Goal: Communication & Community: Answer question/provide support

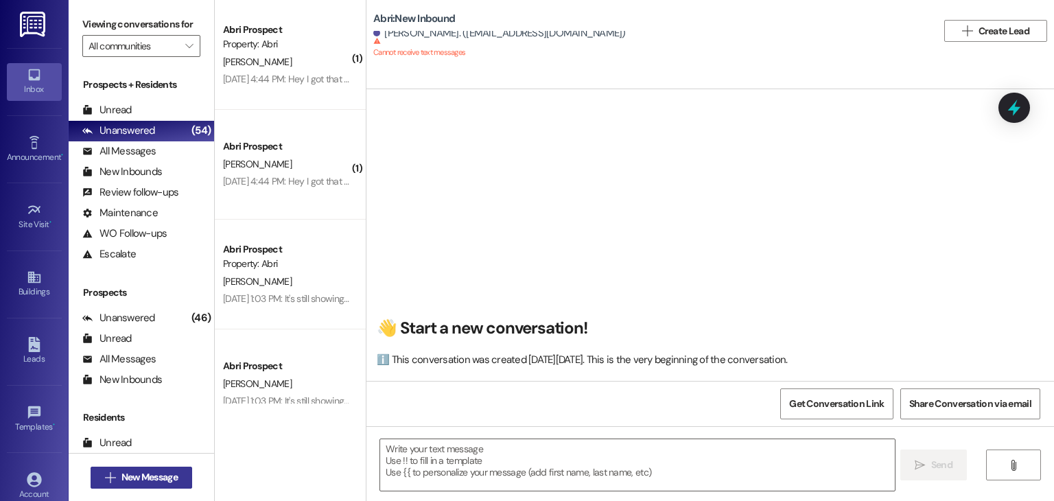
click at [150, 481] on span "New Message" at bounding box center [149, 477] width 56 height 14
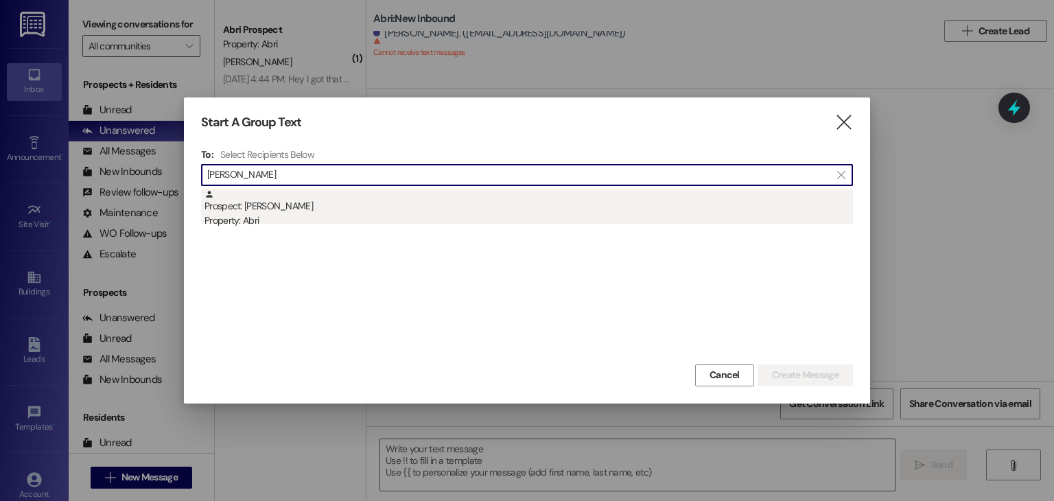
type input "[PERSON_NAME]"
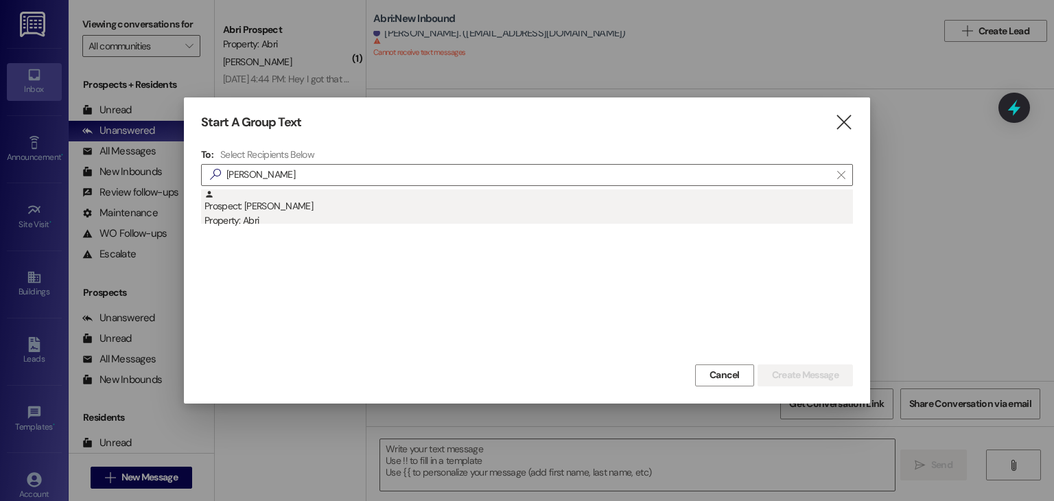
click at [279, 224] on div "Property: Abri" at bounding box center [528, 220] width 648 height 14
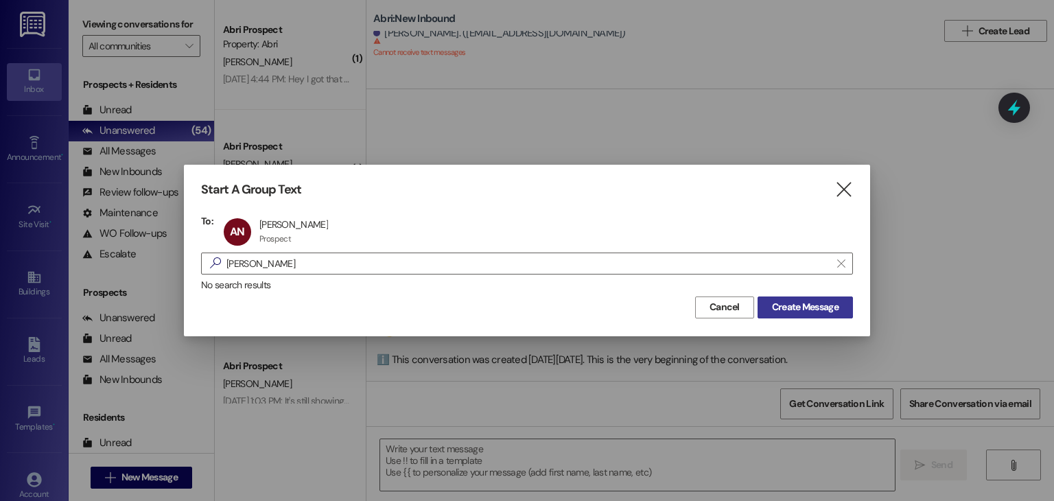
click at [832, 300] on span "Create Message" at bounding box center [805, 307] width 67 height 14
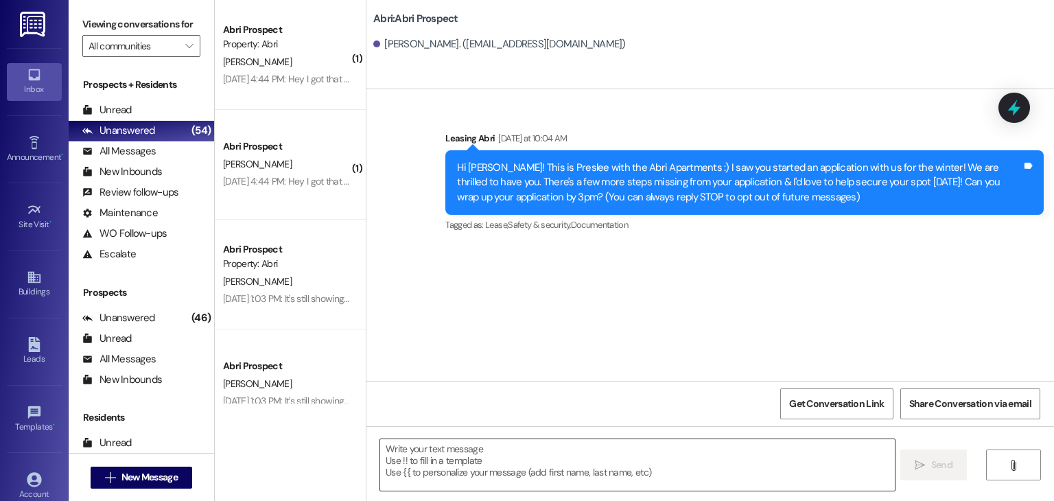
click at [519, 458] on textarea at bounding box center [637, 464] width 514 height 51
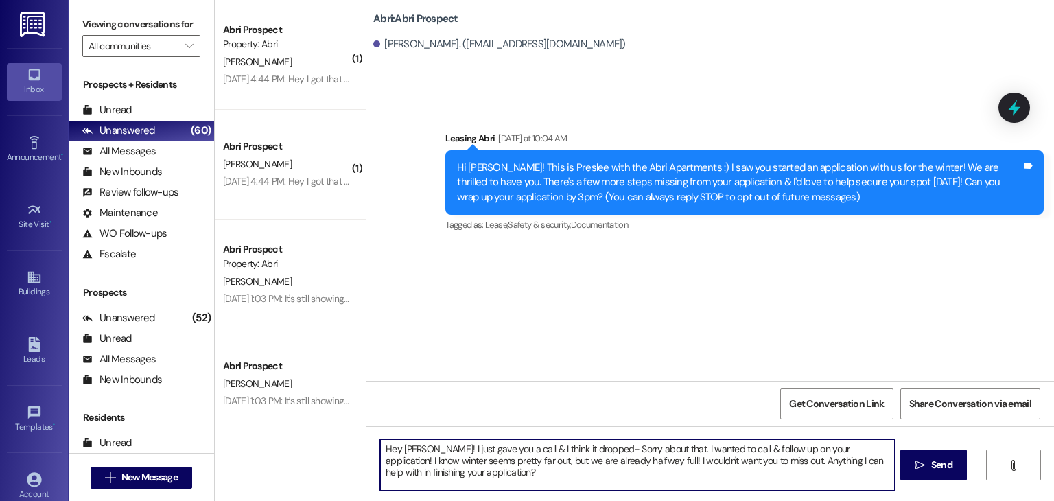
type textarea "Hey [PERSON_NAME]! I just gave you a call & I think it dropped- Sorry about tha…"
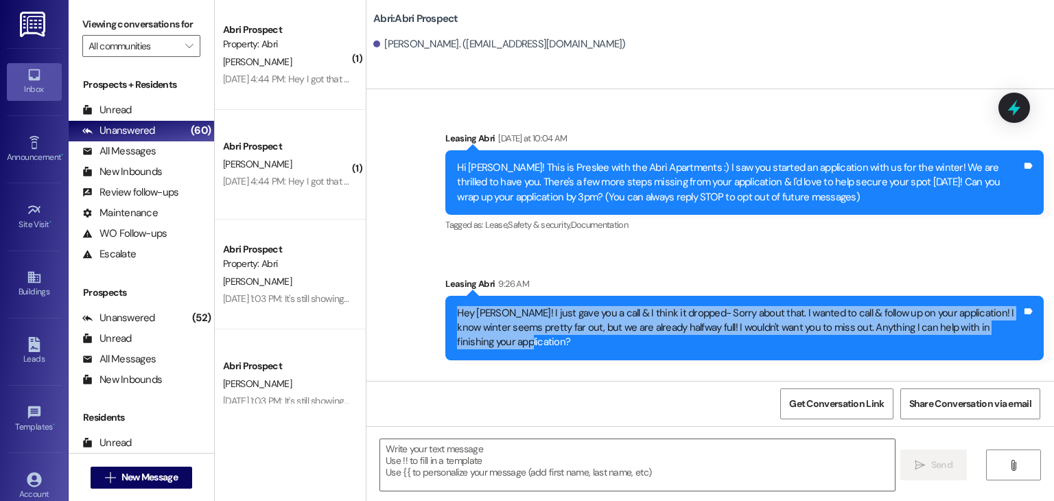
drag, startPoint x: 450, startPoint y: 311, endPoint x: 538, endPoint y: 361, distance: 100.8
click at [538, 361] on div "Sent via SMS Leasing Abri 9:26 AM Hey [PERSON_NAME]! I just gave you a call & I…" at bounding box center [744, 318] width 619 height 104
copy div "Hey [PERSON_NAME]! I just gave you a call & I think it dropped- Sorry about tha…"
click at [589, 355] on div "Hey [PERSON_NAME]! I just gave you a call & I think it dropped- Sorry about tha…" at bounding box center [744, 328] width 598 height 64
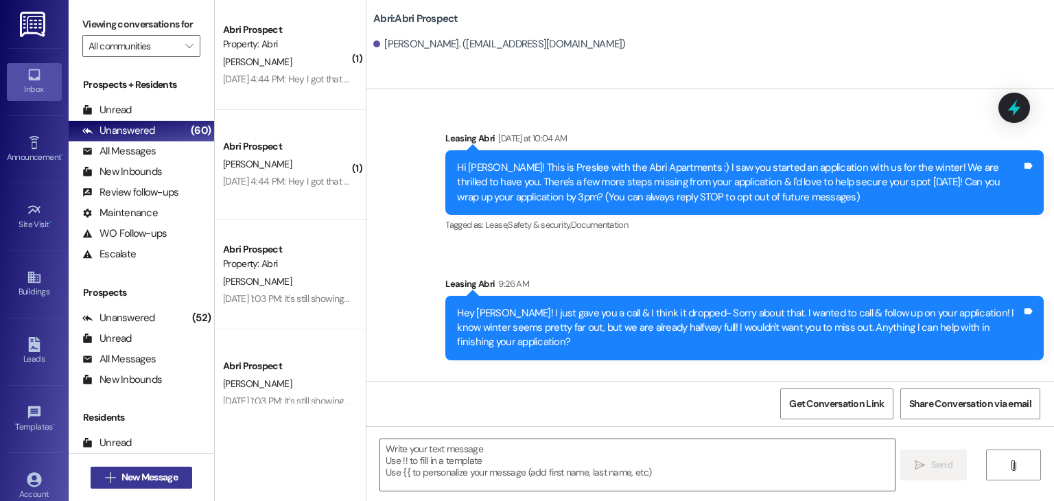
click at [144, 467] on button " New Message" at bounding box center [142, 478] width 102 height 22
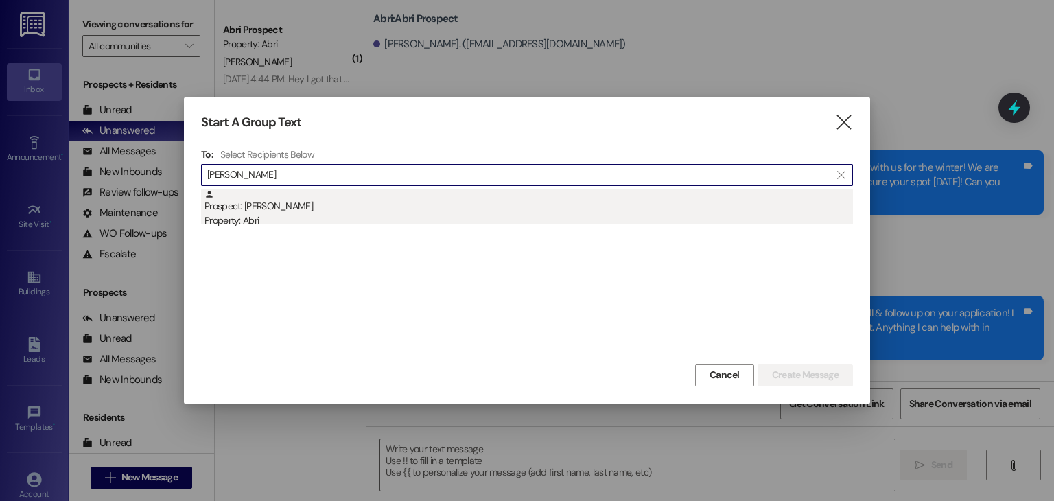
type input "[PERSON_NAME]"
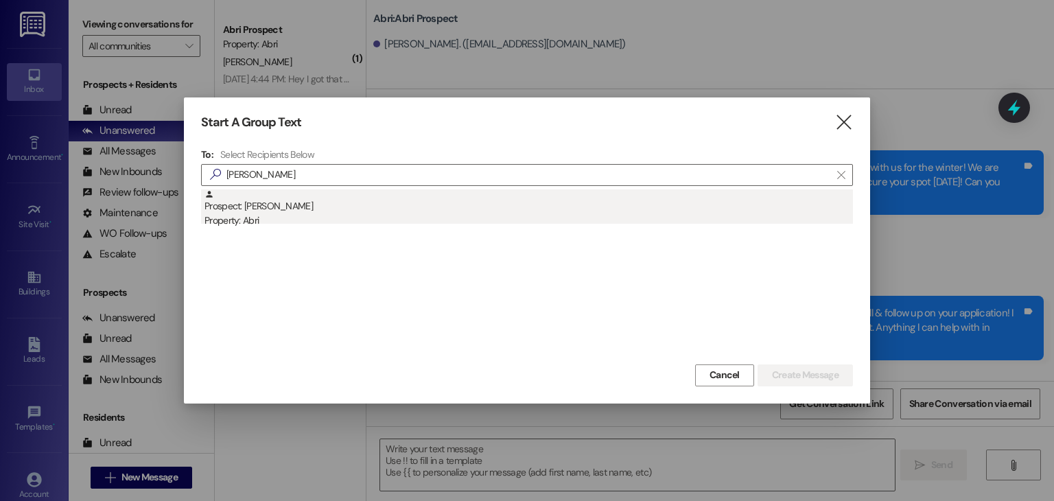
click at [258, 204] on div "Prospect: [PERSON_NAME] Property: Abri" at bounding box center [528, 208] width 648 height 39
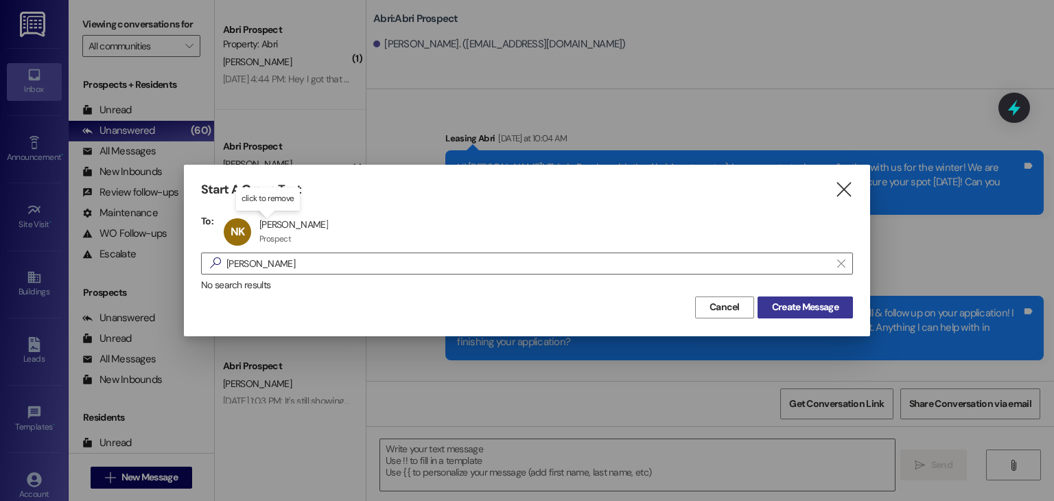
click at [791, 305] on span "Create Message" at bounding box center [805, 307] width 67 height 14
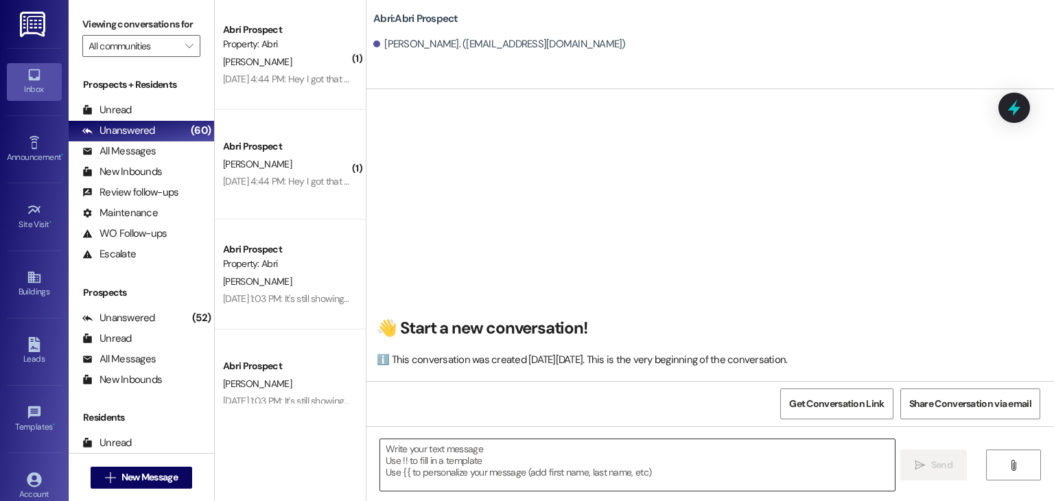
click at [502, 460] on textarea at bounding box center [637, 464] width 514 height 51
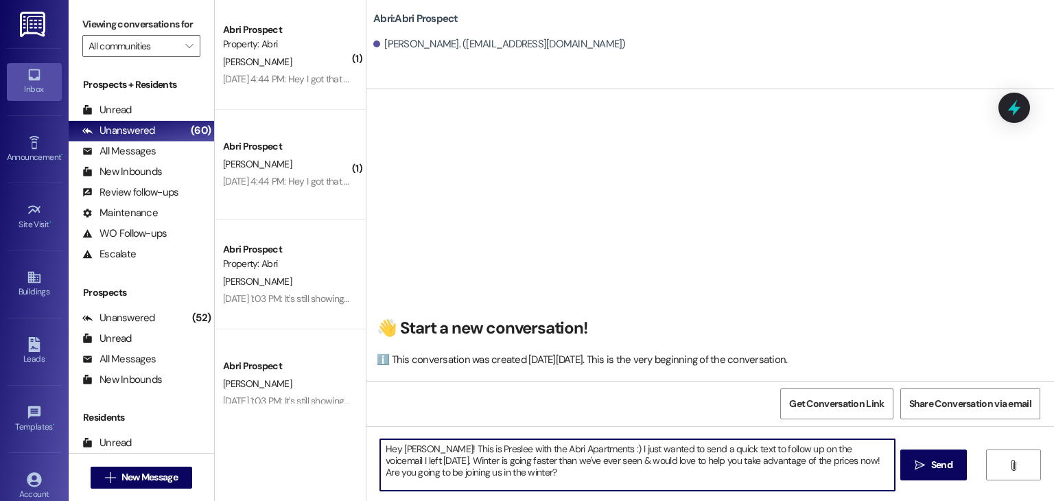
click at [423, 463] on textarea "Hey [PERSON_NAME]! This is Preslee with the Abri Apartments :) I just wanted to…" at bounding box center [637, 464] width 514 height 51
click at [701, 462] on textarea "Hey [PERSON_NAME]! This is Preslee with the Abri Apartments :) I just wanted to…" at bounding box center [637, 464] width 514 height 51
click at [602, 480] on textarea "Hey [PERSON_NAME]! This is Preslee with the Abri Apartments :) I just wanted to…" at bounding box center [637, 464] width 514 height 51
type textarea "Hey [PERSON_NAME]! This is Preslee with the Abri Apartments :) I just wanted to…"
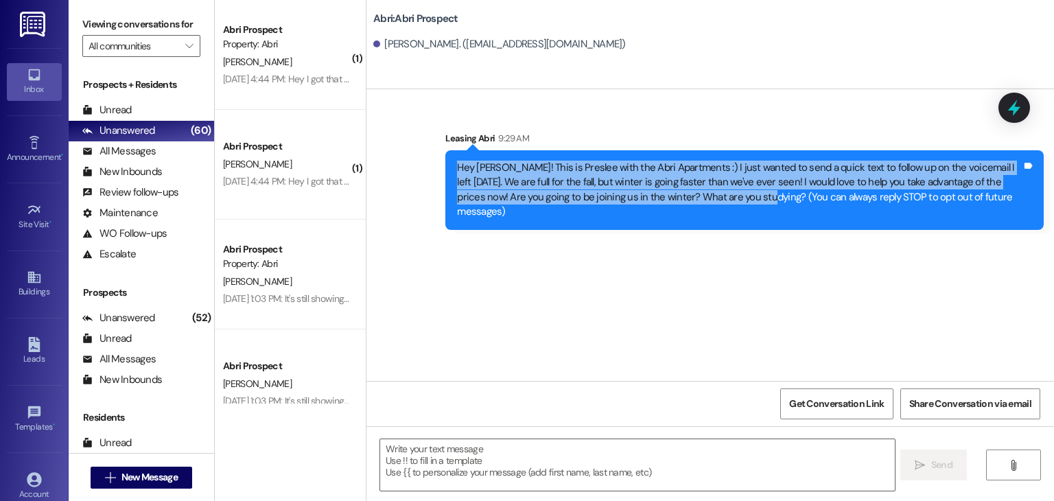
drag, startPoint x: 449, startPoint y: 163, endPoint x: 703, endPoint y: 216, distance: 260.0
click at [703, 216] on div "Sent via SMS Leasing Abri 9:29 AM Hey [PERSON_NAME]! This is Preslee with the A…" at bounding box center [744, 180] width 619 height 119
copy div "Hey [PERSON_NAME]! This is Preslee with the Abri Apartments :) I just wanted to…"
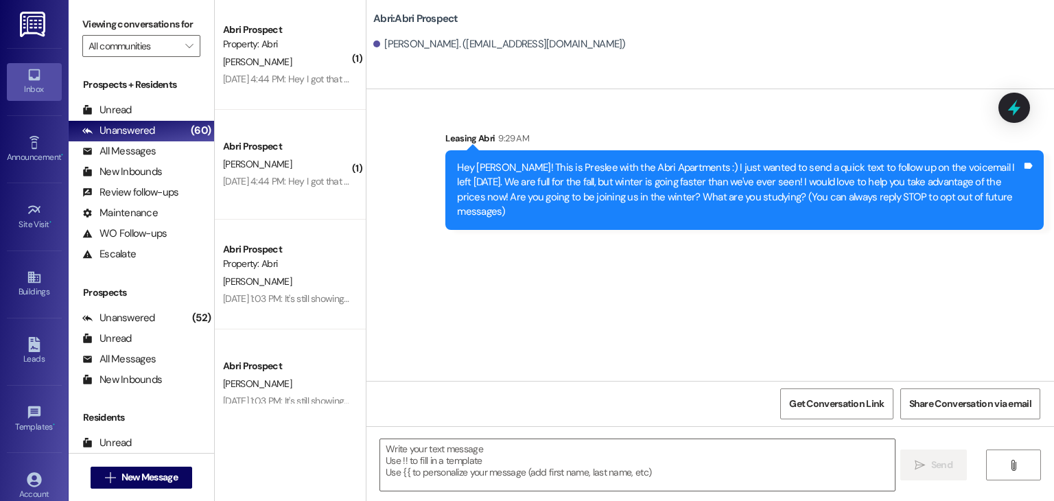
click at [535, 87] on div "Abri: Abri Prospect [PERSON_NAME]. ([EMAIL_ADDRESS][DOMAIN_NAME])" at bounding box center [709, 44] width 687 height 89
click at [145, 473] on span "New Message" at bounding box center [149, 477] width 56 height 14
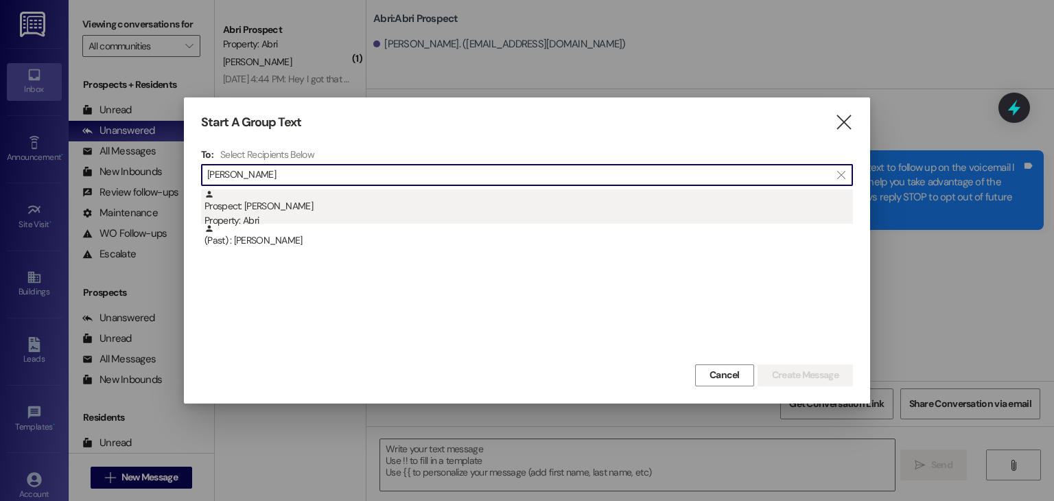
type input "[PERSON_NAME]"
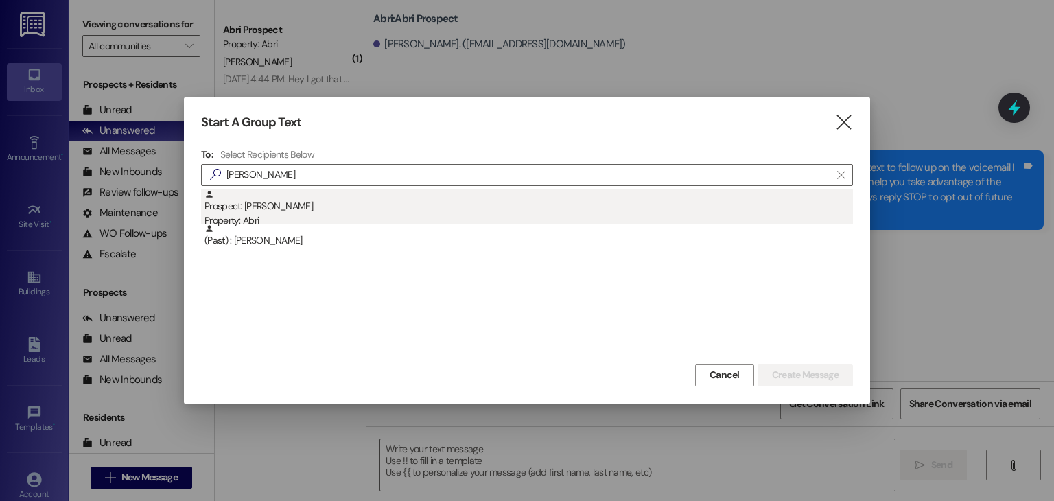
click at [231, 222] on div "Property: Abri" at bounding box center [528, 220] width 648 height 14
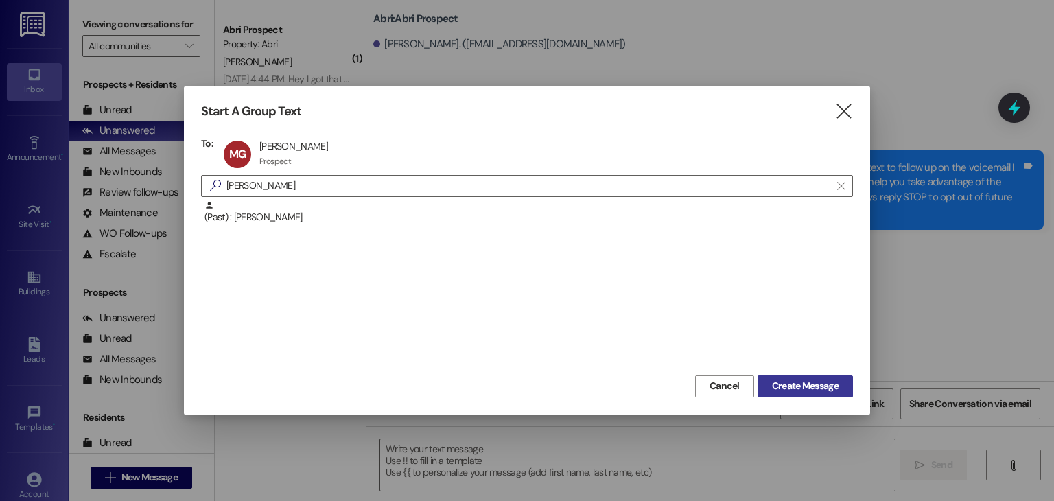
click at [786, 381] on span "Create Message" at bounding box center [805, 386] width 67 height 14
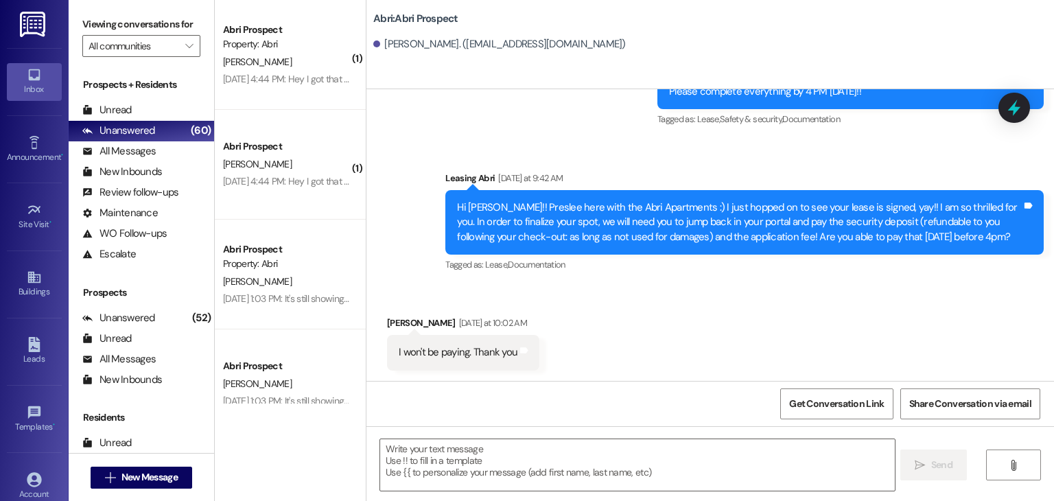
scroll to position [386, 0]
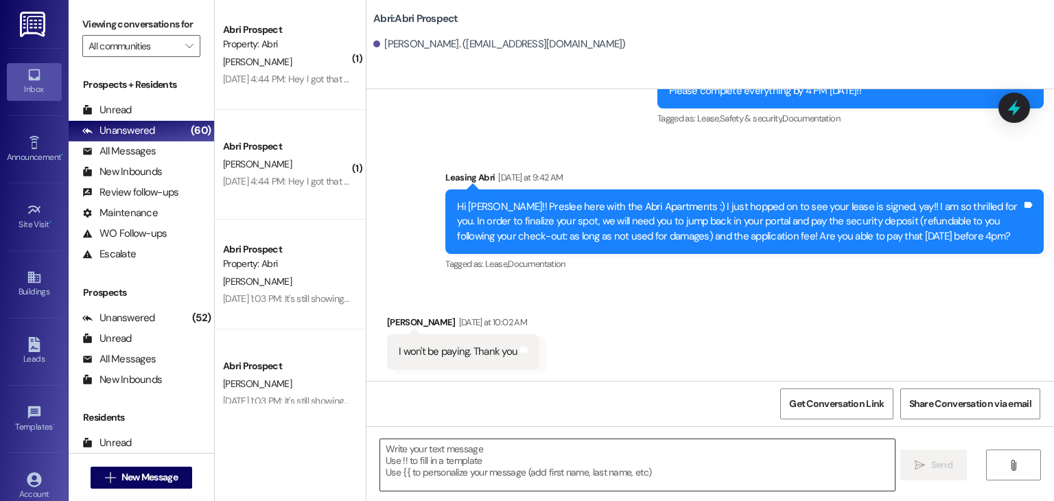
click at [490, 447] on textarea at bounding box center [637, 464] width 514 height 51
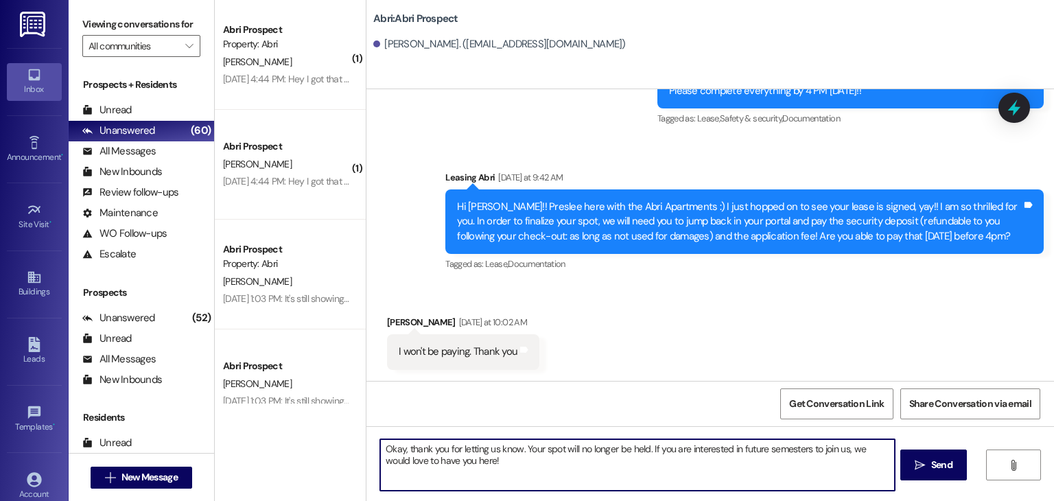
click at [519, 448] on textarea "Okay, thank you for letting us know. Your spot will no longer be held. If you a…" at bounding box center [637, 464] width 514 height 51
type textarea "Okay, thank you for letting us know. Anything is specific that made you change …"
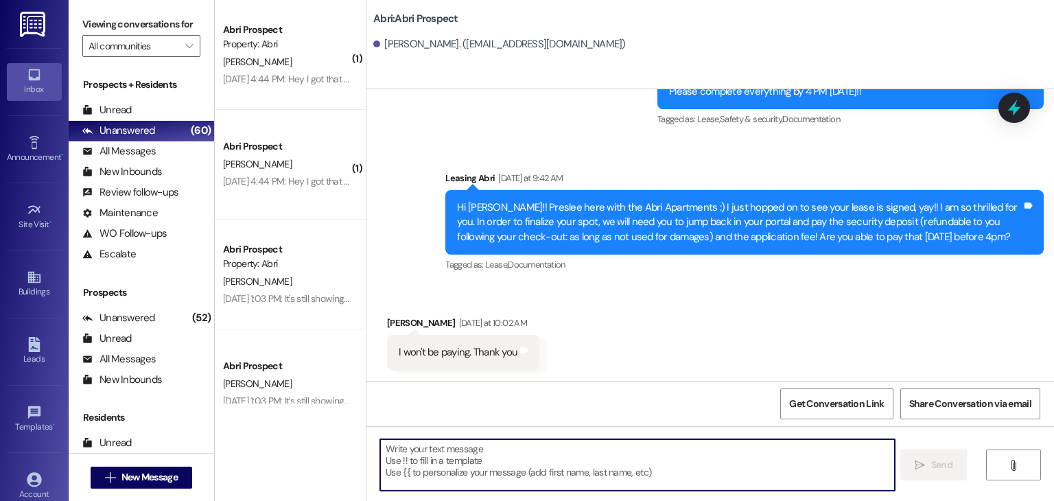
scroll to position [496, 0]
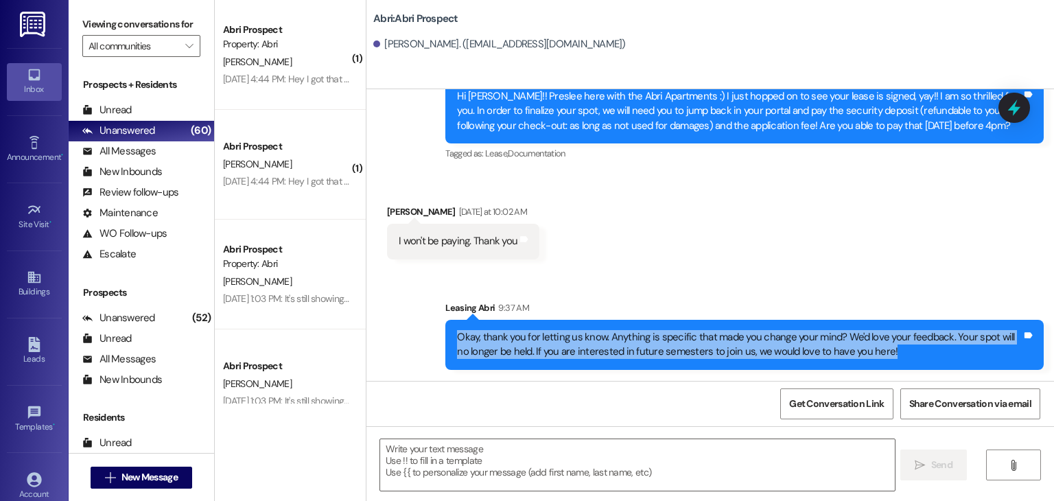
drag, startPoint x: 450, startPoint y: 341, endPoint x: 921, endPoint y: 368, distance: 471.4
click at [921, 368] on div "Okay, thank you for letting us know. Anything is specific that made you change …" at bounding box center [744, 345] width 598 height 50
copy div "Okay, thank you for letting us know. Anything is specific that made you change …"
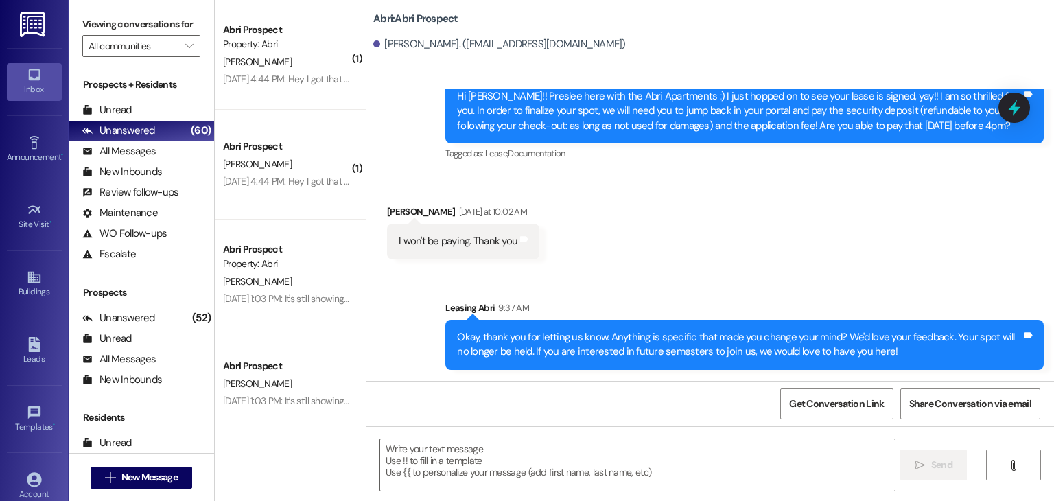
click at [643, 209] on div "Received via SMS [PERSON_NAME] [DATE] at 10:02 AM I won't be paying. Thank you …" at bounding box center [709, 221] width 687 height 95
click at [158, 474] on span "New Message" at bounding box center [149, 477] width 56 height 14
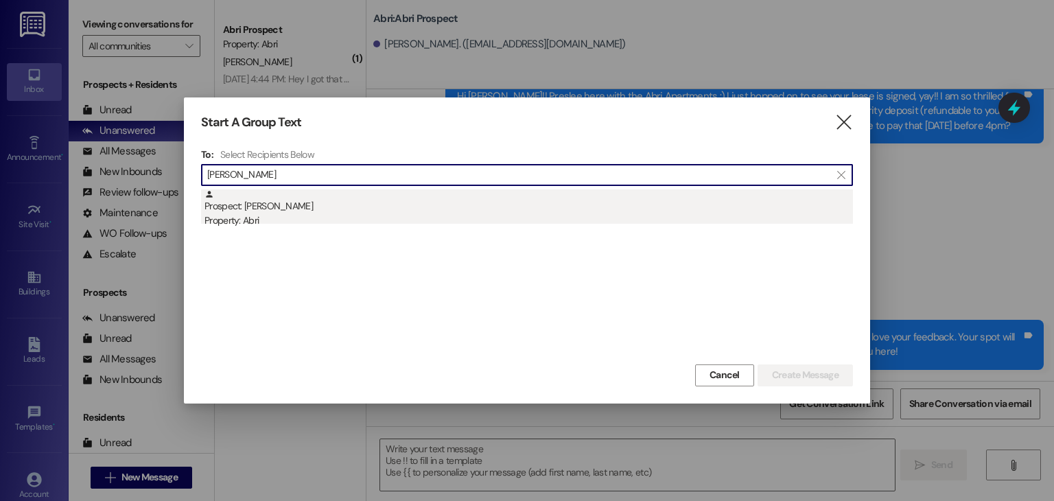
type input "[PERSON_NAME]"
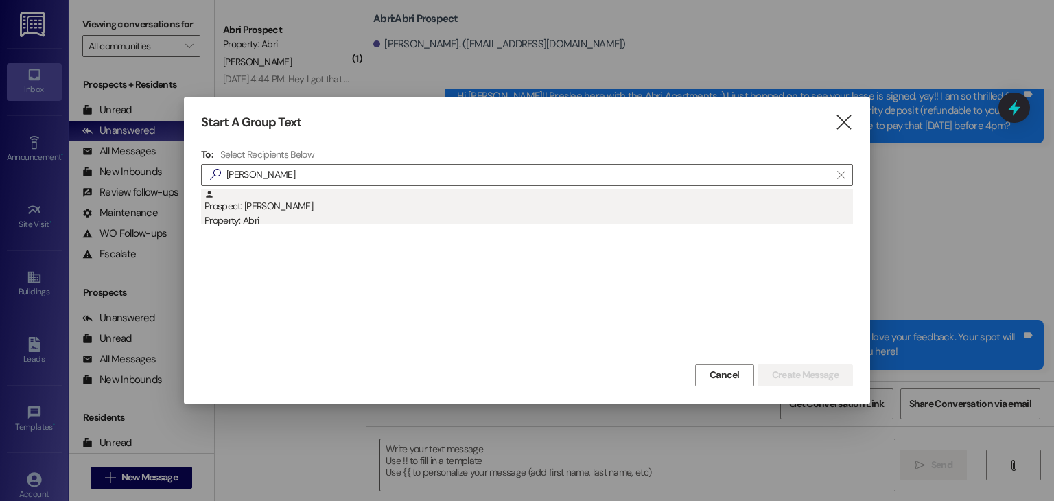
click at [272, 221] on div "Property: Abri" at bounding box center [528, 220] width 648 height 14
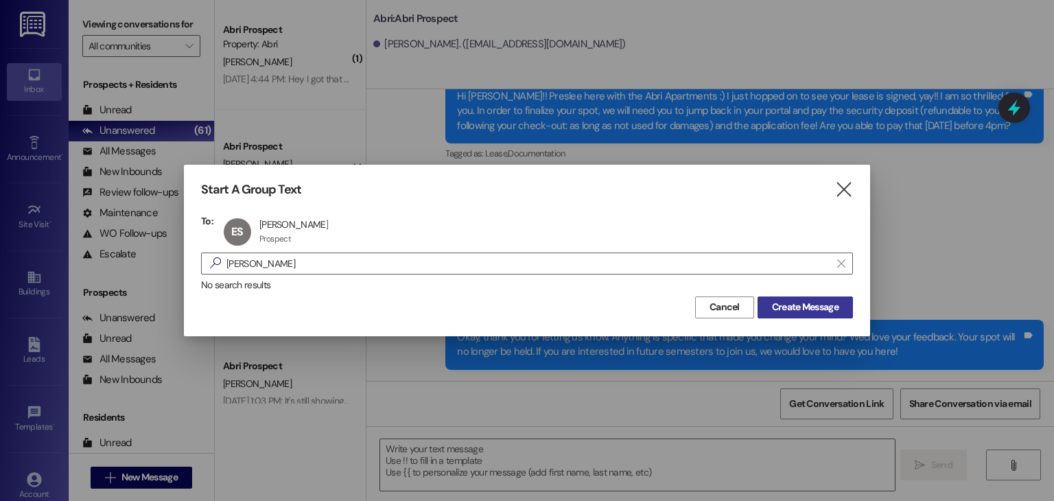
click at [795, 304] on span "Create Message" at bounding box center [805, 307] width 67 height 14
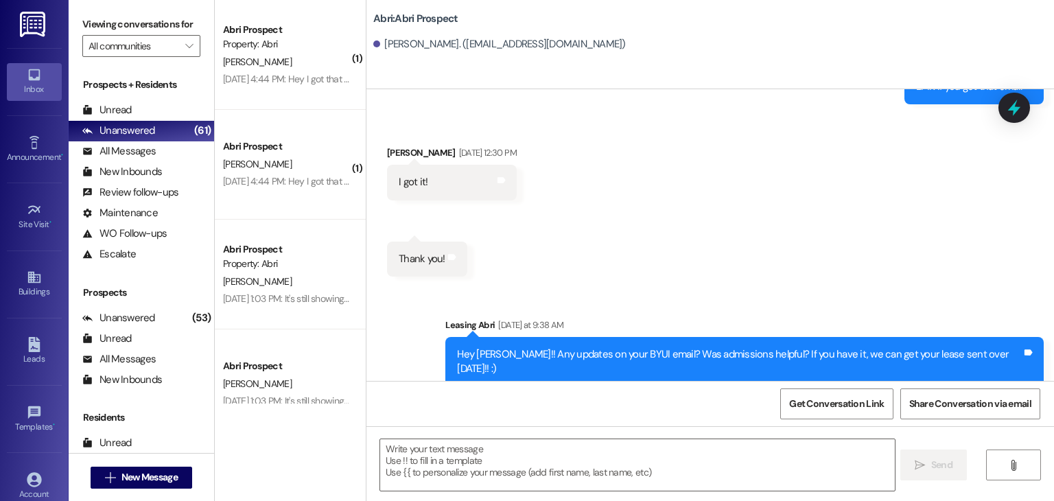
scroll to position [689, 0]
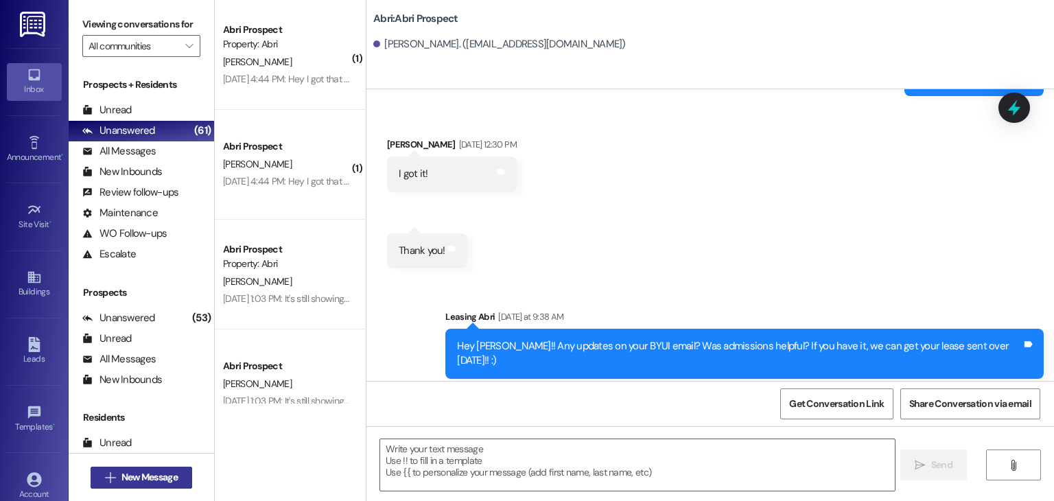
click at [151, 481] on span "New Message" at bounding box center [149, 477] width 56 height 14
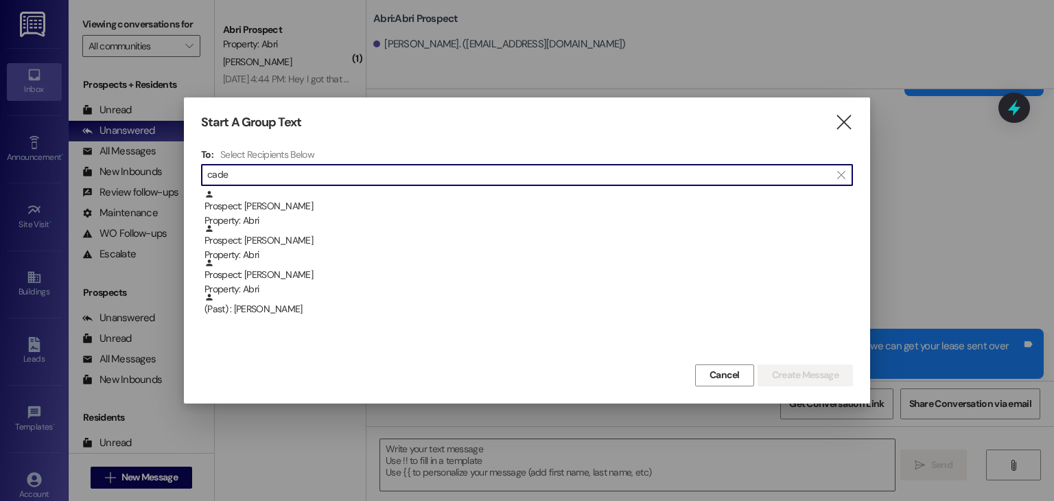
type input "cade"
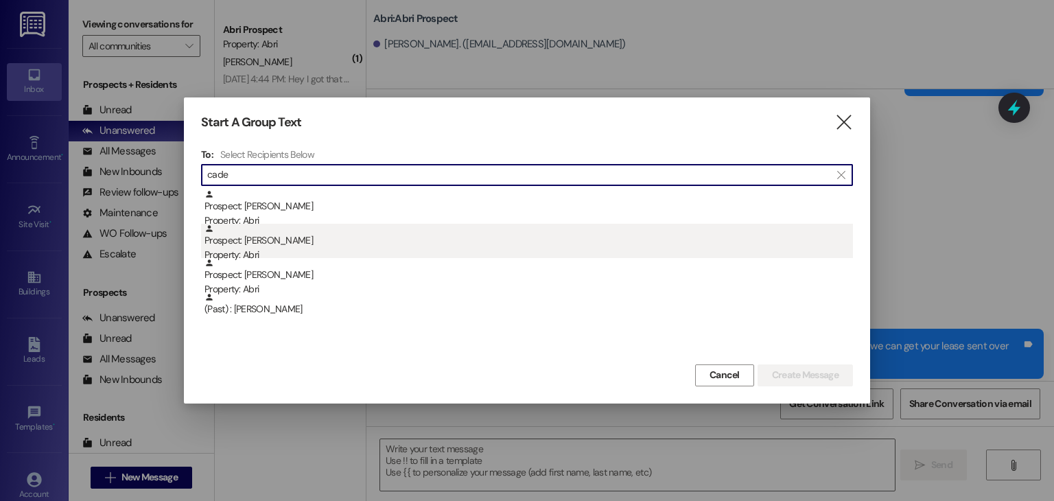
click at [436, 237] on div "Prospect: [PERSON_NAME] Property: Abri" at bounding box center [528, 243] width 648 height 39
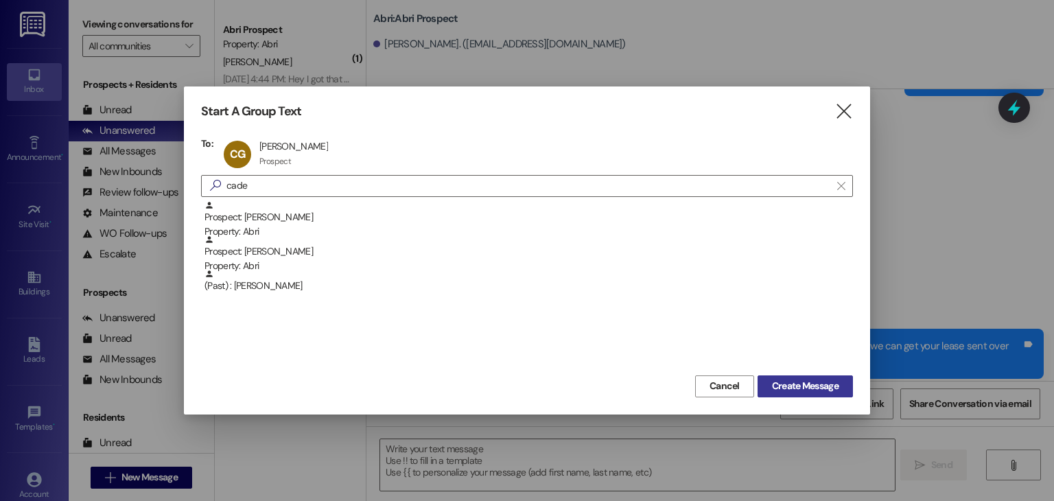
click at [790, 380] on span "Create Message" at bounding box center [805, 386] width 67 height 14
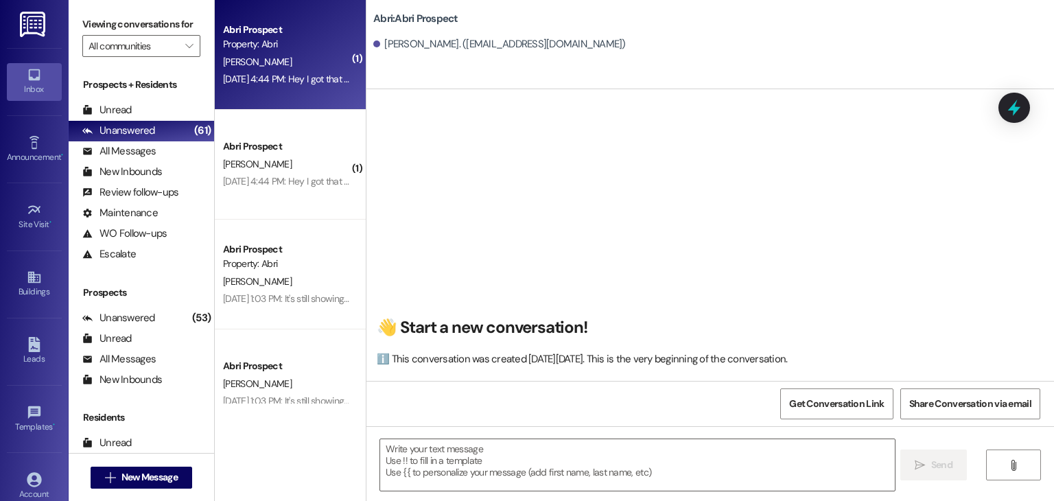
scroll to position [0, 0]
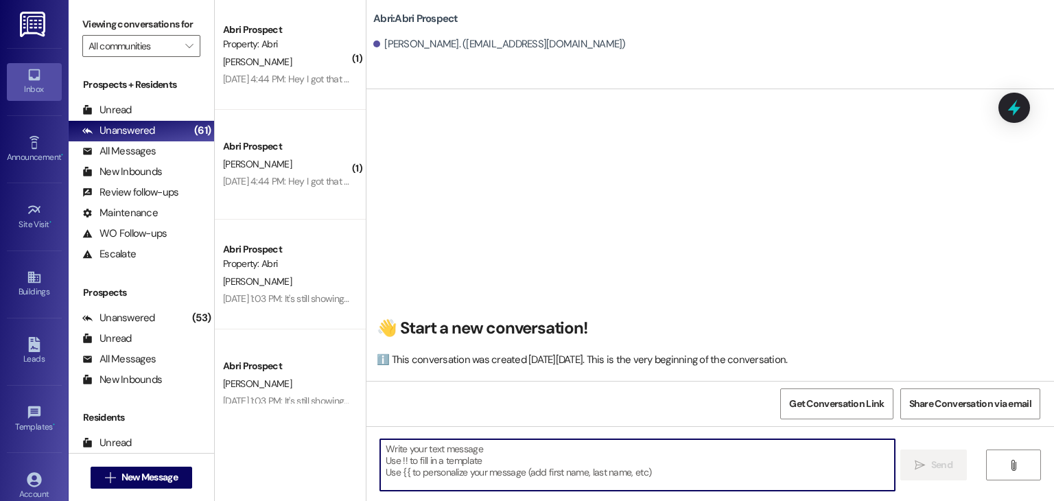
click at [441, 451] on textarea at bounding box center [637, 464] width 514 height 51
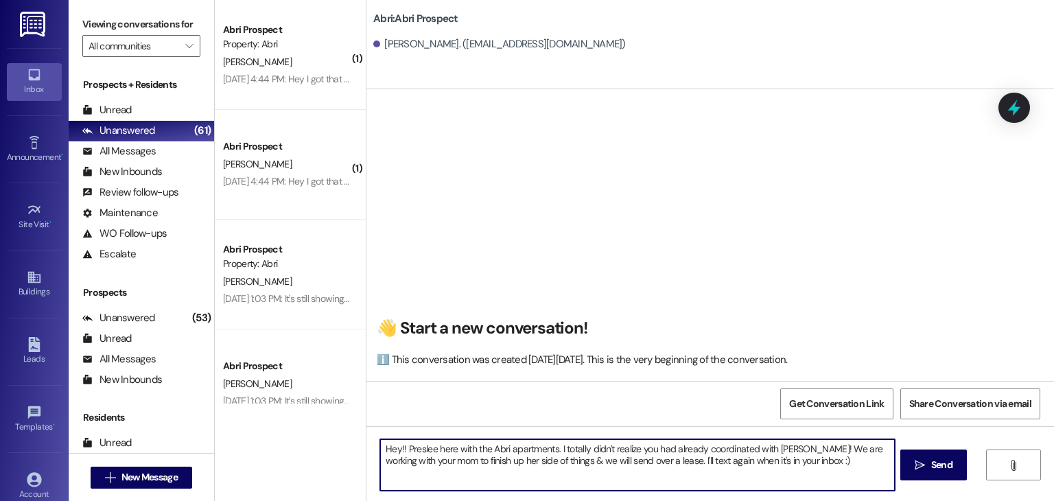
type textarea "Hey!! Preslee here with the Abri apartments. I totally didn't realize you had a…"
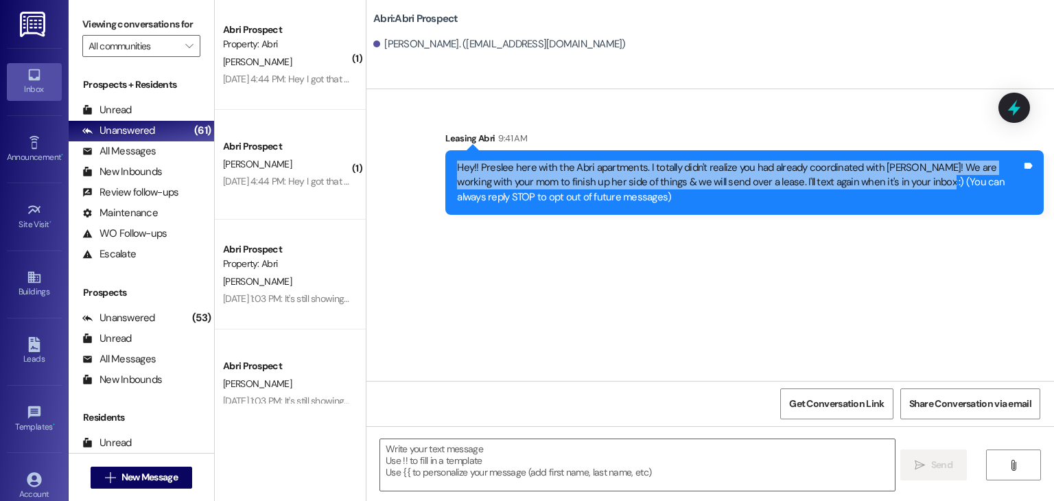
drag, startPoint x: 450, startPoint y: 167, endPoint x: 890, endPoint y: 183, distance: 440.1
click at [890, 183] on div "Hey!! Preslee here with the Abri apartments. I totally didn't realize you had a…" at bounding box center [739, 183] width 565 height 44
copy div "Hey!! Preslee here with the Abri apartments. I totally didn't realize you had a…"
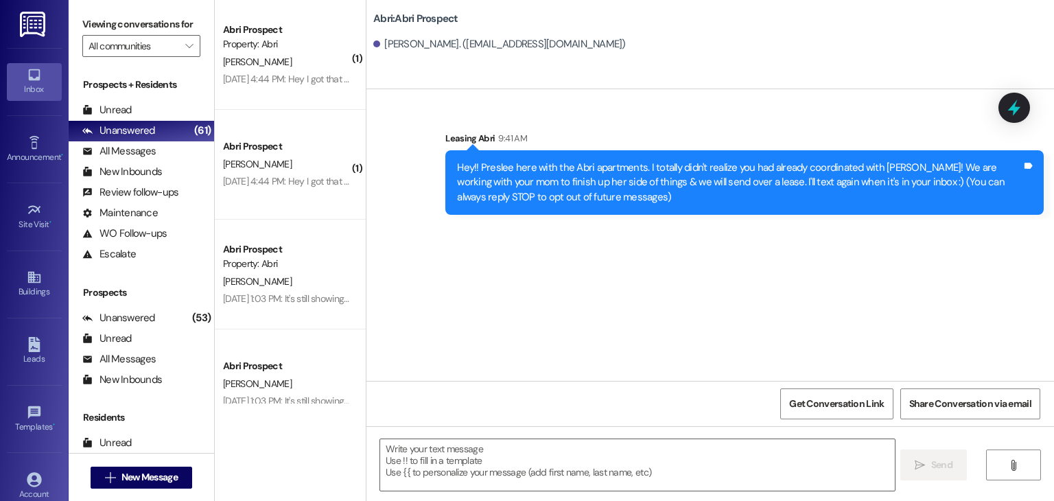
click at [460, 252] on div "Sent via SMS Leasing Abri 9:41 AM Hey!! Preslee here with the Abri apartments. …" at bounding box center [709, 235] width 687 height 292
click at [173, 475] on span "New Message" at bounding box center [149, 477] width 56 height 14
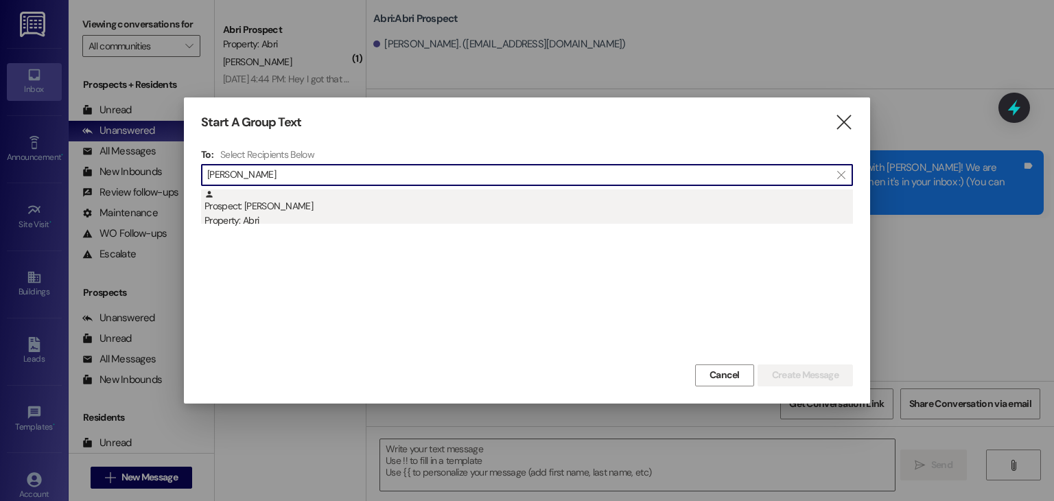
type input "[PERSON_NAME]"
click at [357, 217] on div "Property: Abri" at bounding box center [528, 220] width 648 height 14
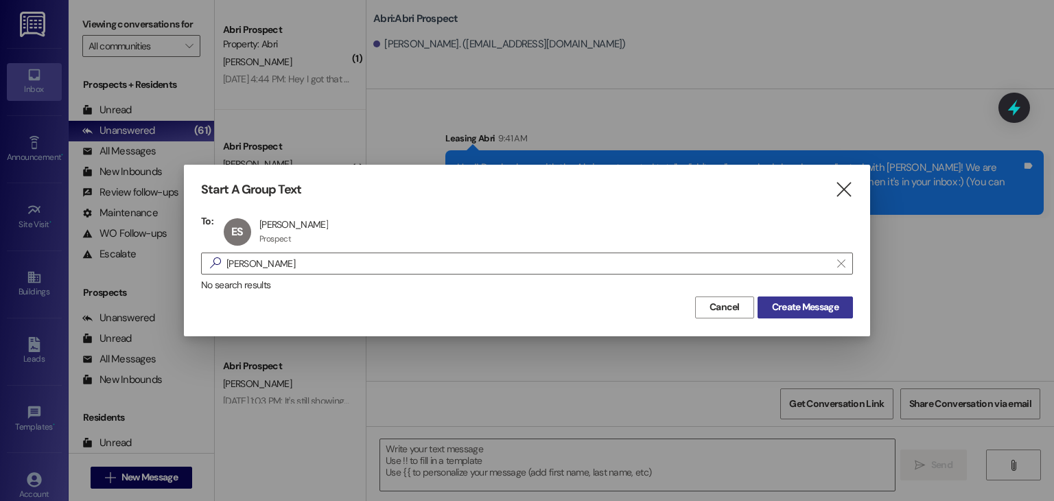
click at [808, 310] on span "Create Message" at bounding box center [805, 307] width 67 height 14
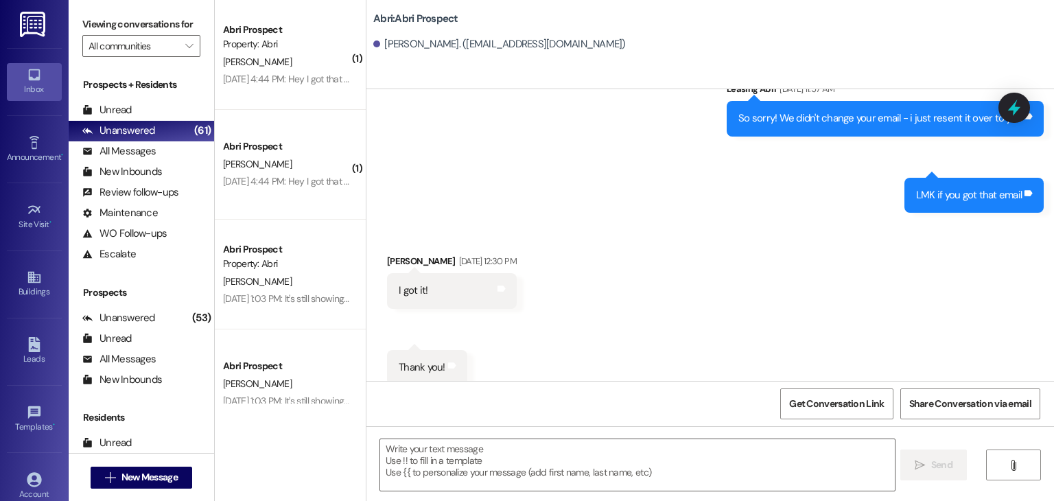
scroll to position [689, 0]
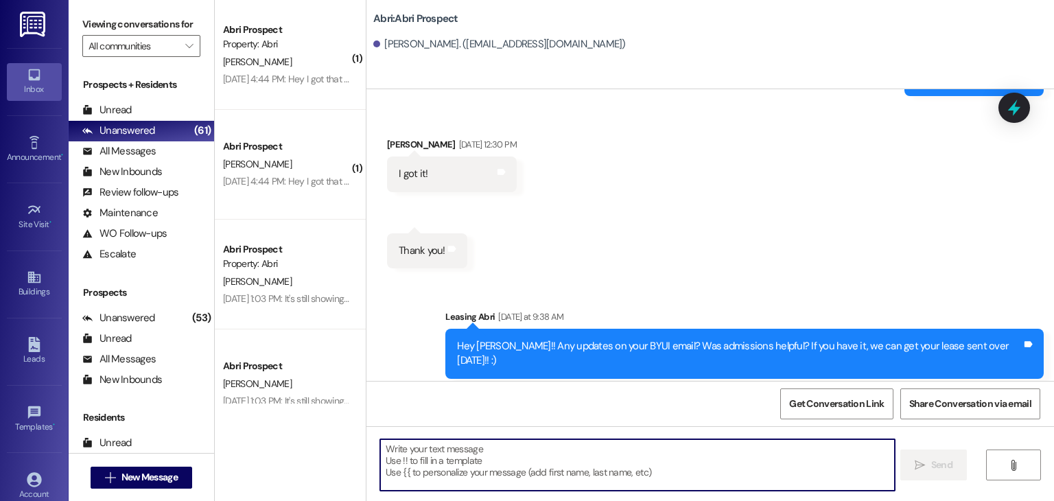
click at [521, 457] on textarea at bounding box center [637, 464] width 514 height 51
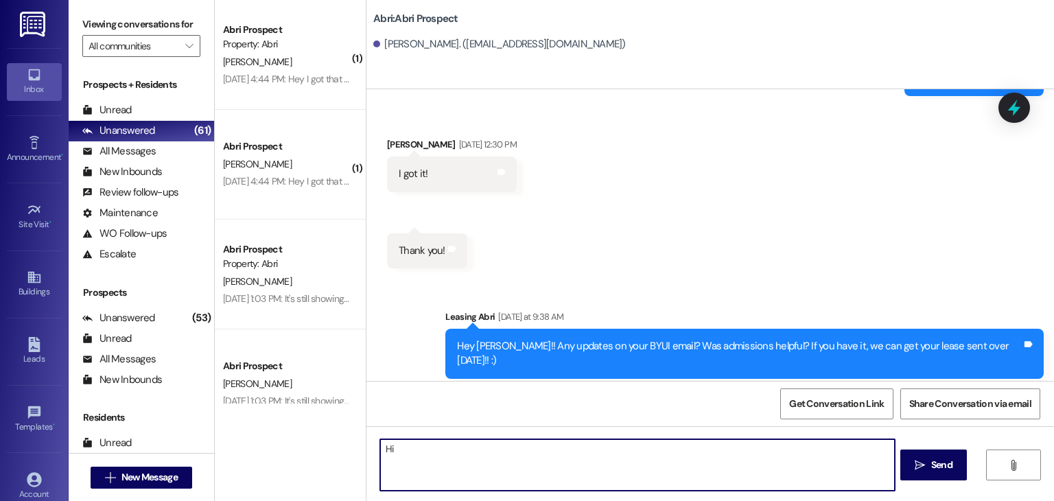
type textarea "H"
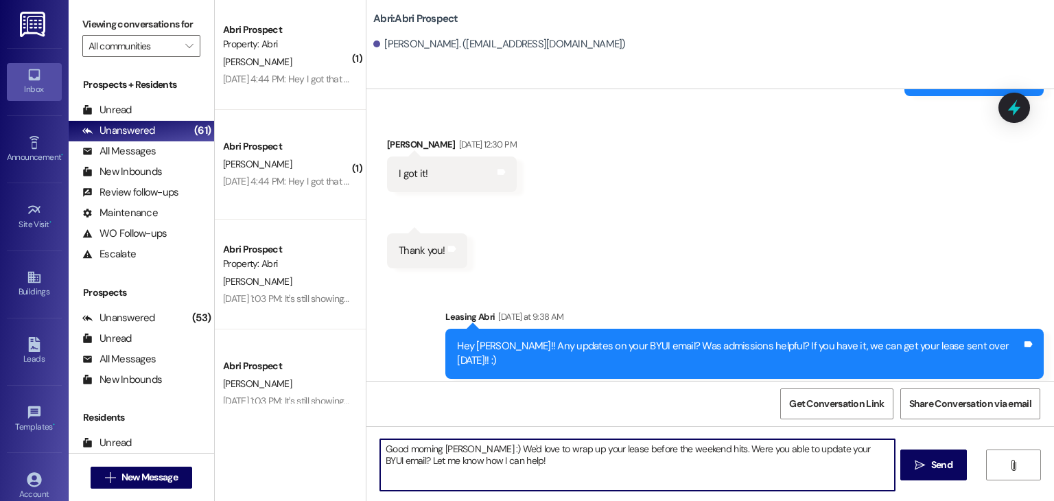
type textarea "Good morning [PERSON_NAME] :) We'd love to wrap up your lease before the weeken…"
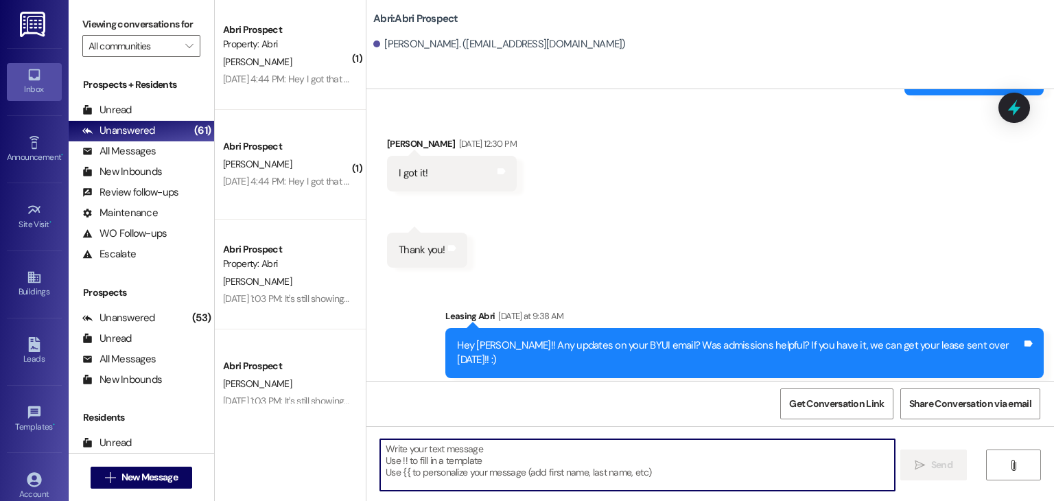
scroll to position [799, 0]
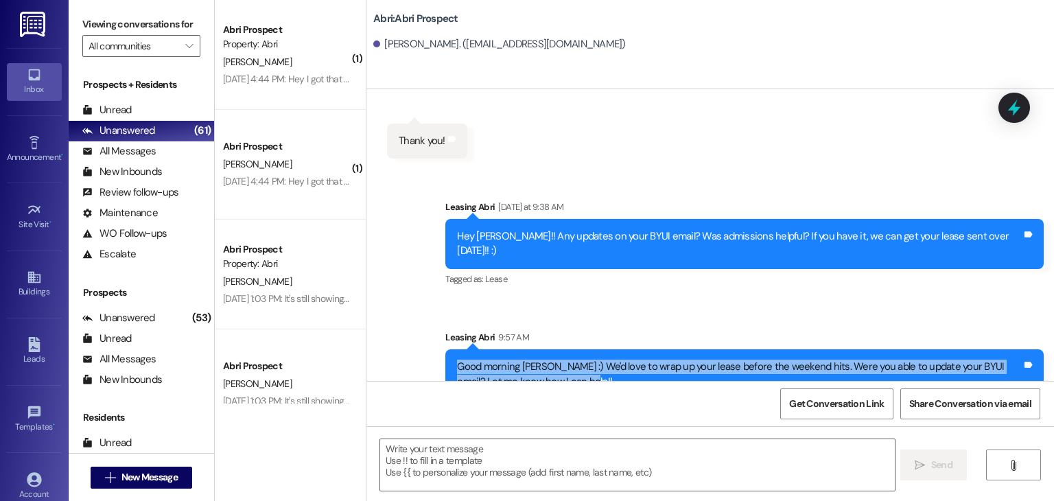
drag, startPoint x: 448, startPoint y: 338, endPoint x: 549, endPoint y: 364, distance: 104.2
click at [549, 364] on div "Good morning [PERSON_NAME] :) We'd love to wrap up your lease before the weeken…" at bounding box center [744, 374] width 598 height 50
copy div "Good morning [PERSON_NAME] :) We'd love to wrap up your lease before the weeken…"
click at [162, 479] on span "New Message" at bounding box center [149, 477] width 56 height 14
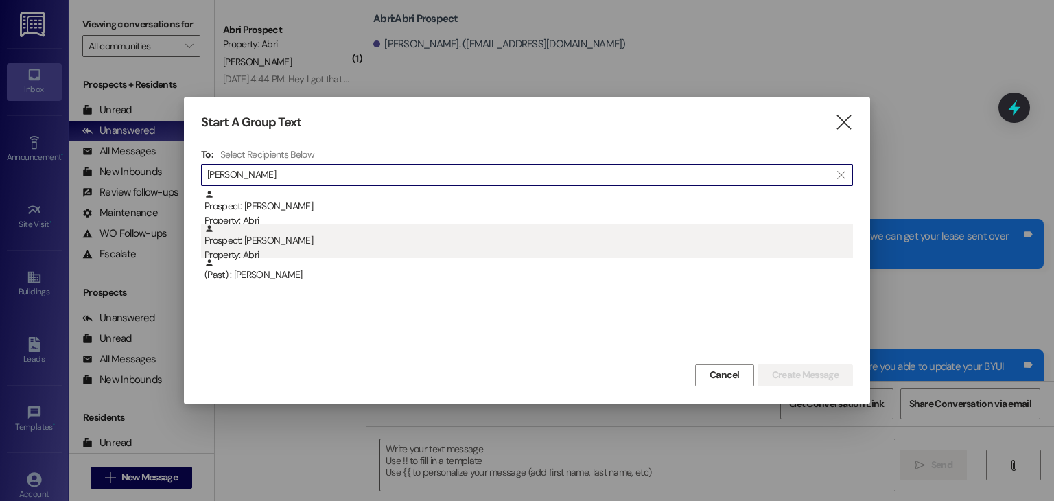
type input "[PERSON_NAME]"
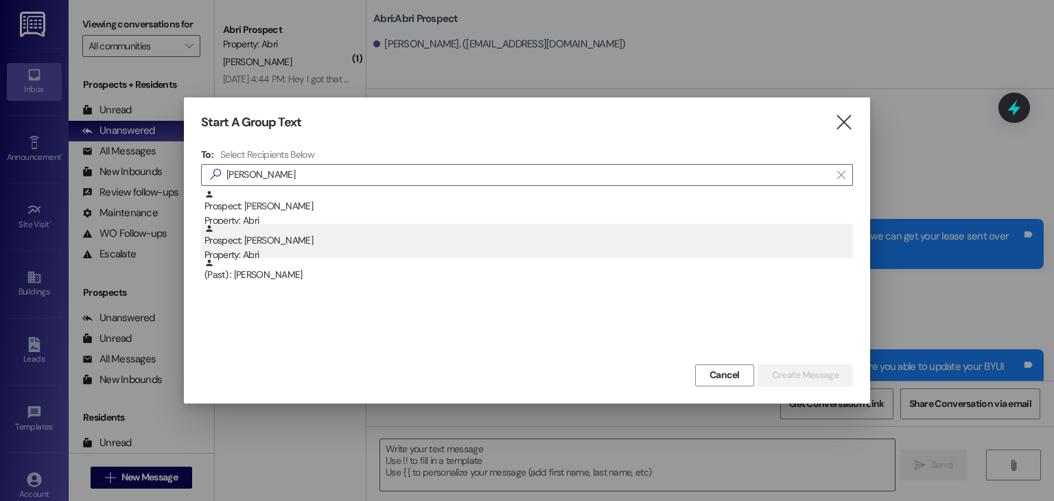
click at [285, 250] on div "Property: Abri" at bounding box center [528, 255] width 648 height 14
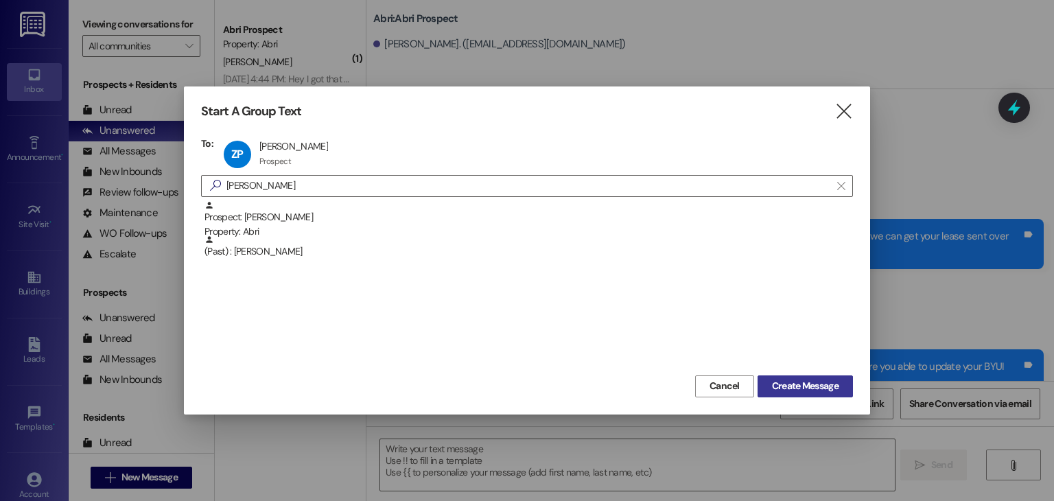
click at [789, 393] on button "Create Message" at bounding box center [804, 386] width 95 height 22
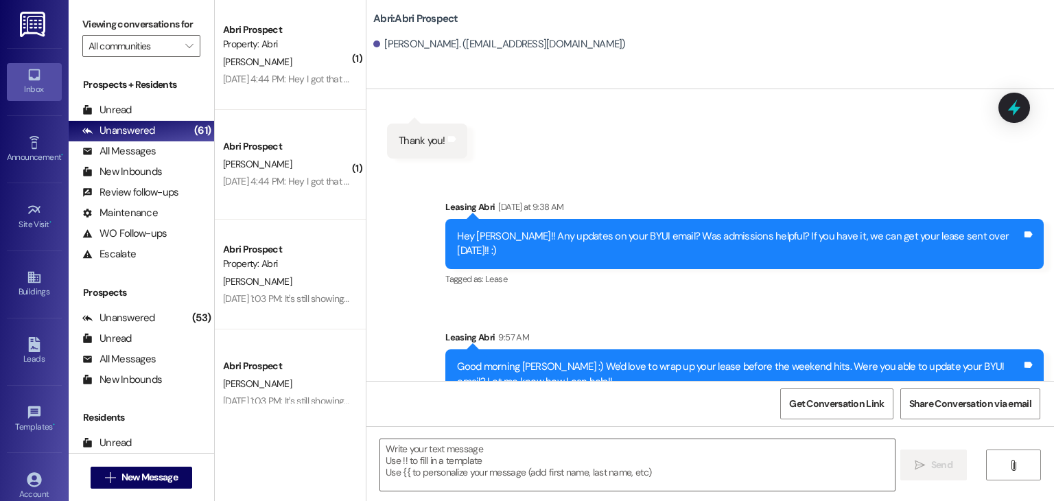
scroll to position [19, 0]
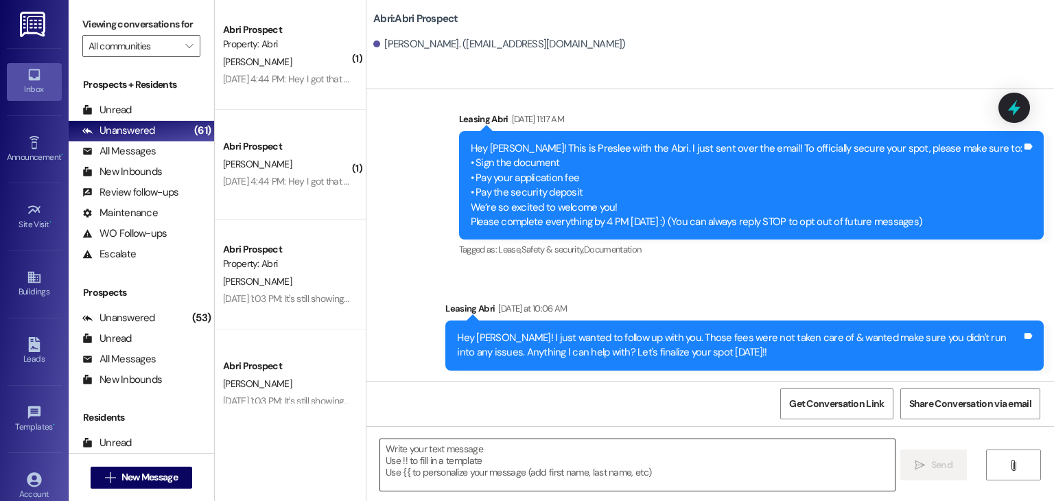
click at [438, 458] on textarea at bounding box center [637, 464] width 514 height 51
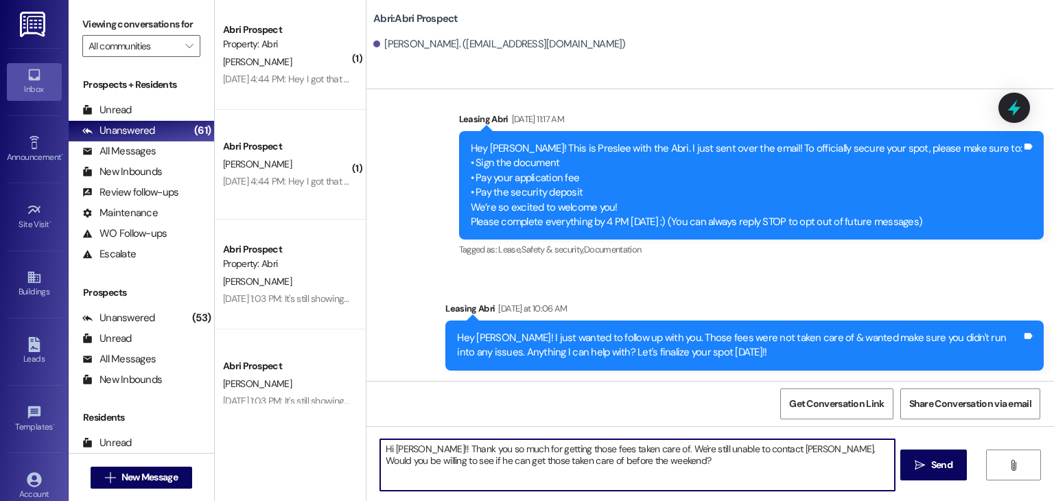
click at [637, 453] on textarea "Hi [PERSON_NAME]!! Thank you so much for getting those fees taken care of. We'r…" at bounding box center [637, 464] width 514 height 51
click at [733, 462] on textarea "Hi [PERSON_NAME]!! Thank you so much for getting those fees taken care of. SO t…" at bounding box center [637, 464] width 514 height 51
click at [770, 462] on textarea "Hi [PERSON_NAME]!! Thank you so much for getting those fees taken care of. SO t…" at bounding box center [637, 464] width 514 height 51
type textarea "Hi [PERSON_NAME]!! Thank you so much for getting those fees taken care of. SO t…"
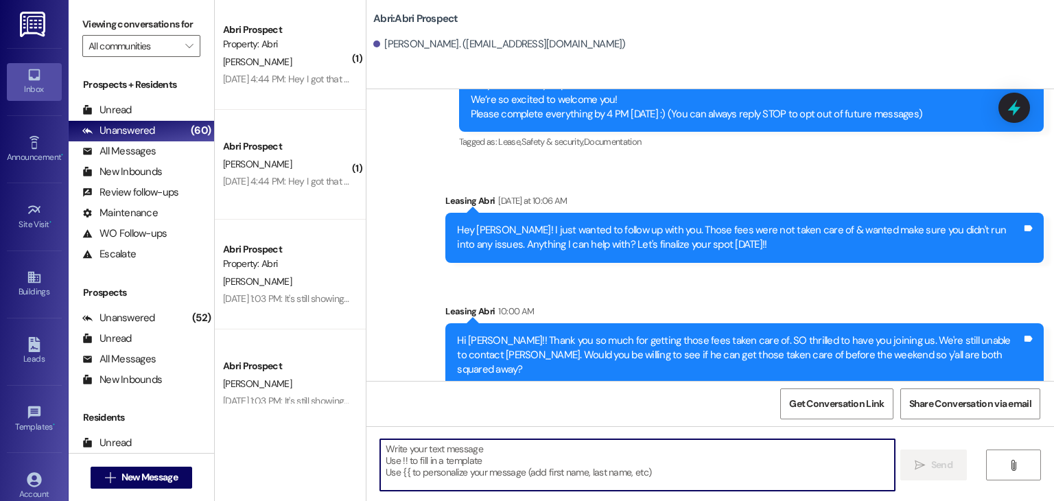
scroll to position [130, 0]
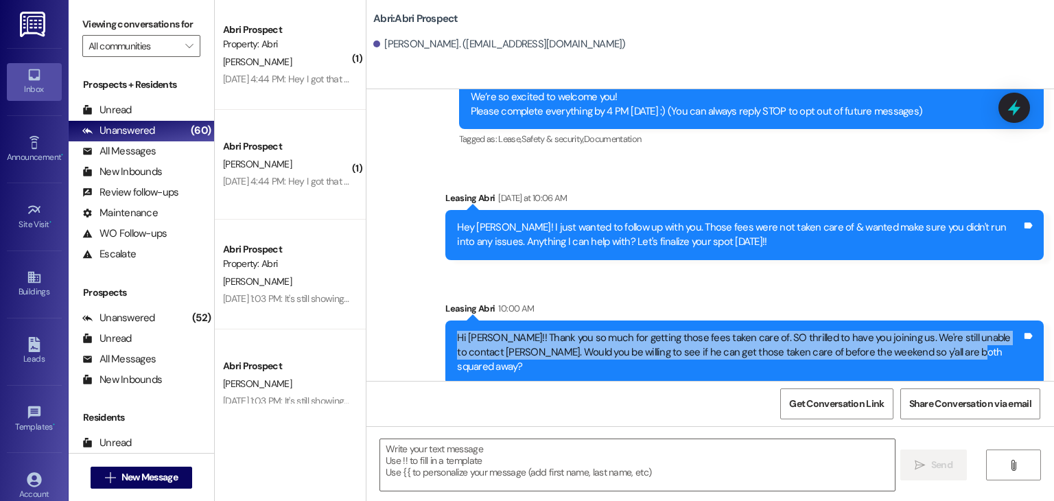
drag, startPoint x: 449, startPoint y: 337, endPoint x: 966, endPoint y: 370, distance: 517.7
click at [966, 370] on div "Sent via SMS Leasing Abri 10:00 AM Hi [PERSON_NAME]!! Thank you so much for get…" at bounding box center [744, 343] width 619 height 104
copy div "Hi [PERSON_NAME]!! Thank you so much for getting those fees taken care of. SO t…"
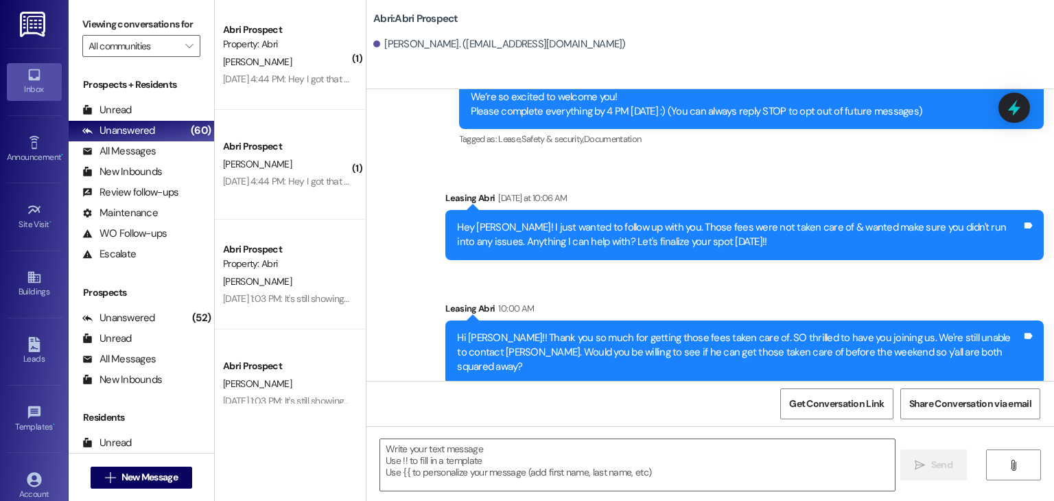
click at [370, 136] on div "Sent via SMS Leasing Abri [DATE] 11:17 AM Hey [PERSON_NAME]! This is Preslee wi…" at bounding box center [709, 182] width 687 height 425
click at [132, 476] on span "New Message" at bounding box center [149, 477] width 56 height 14
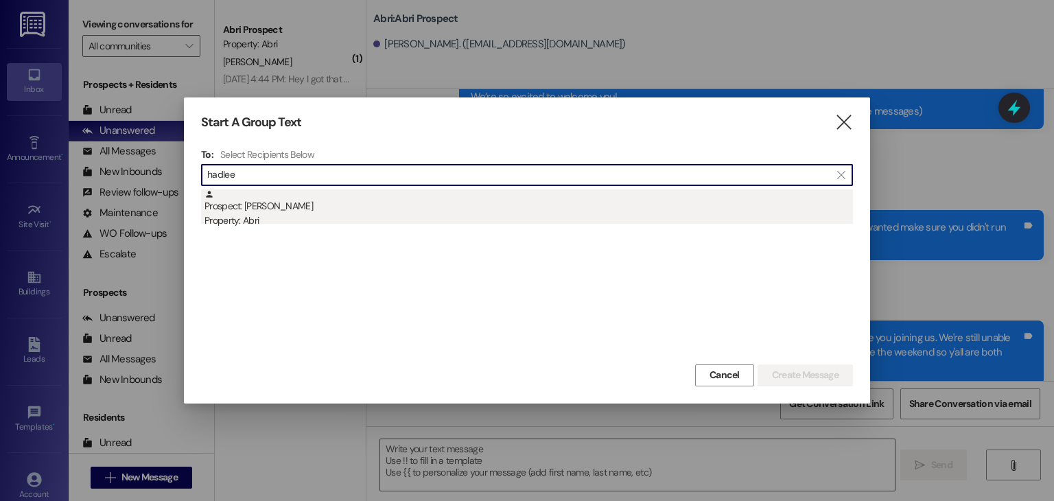
type input "hadlee"
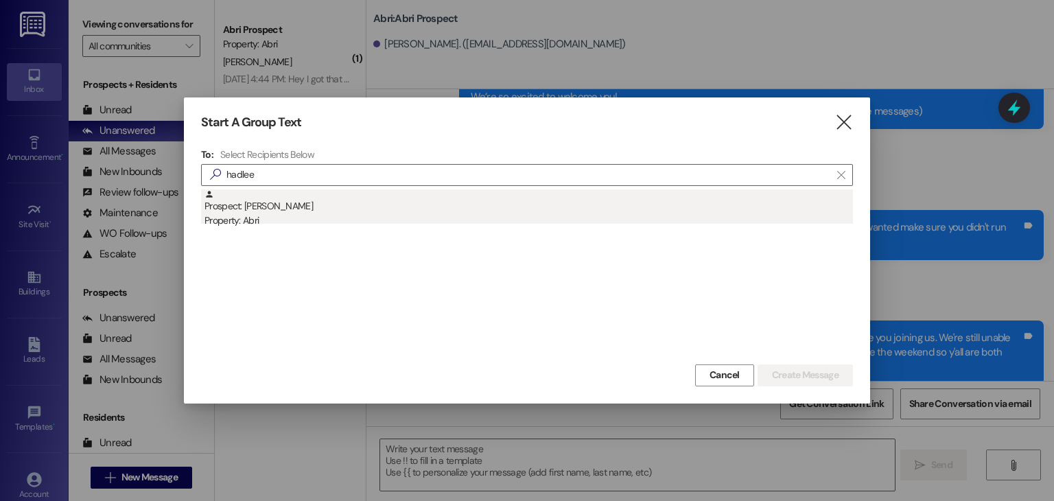
click at [316, 209] on div "Prospect: [PERSON_NAME] Property: Abri" at bounding box center [528, 208] width 648 height 39
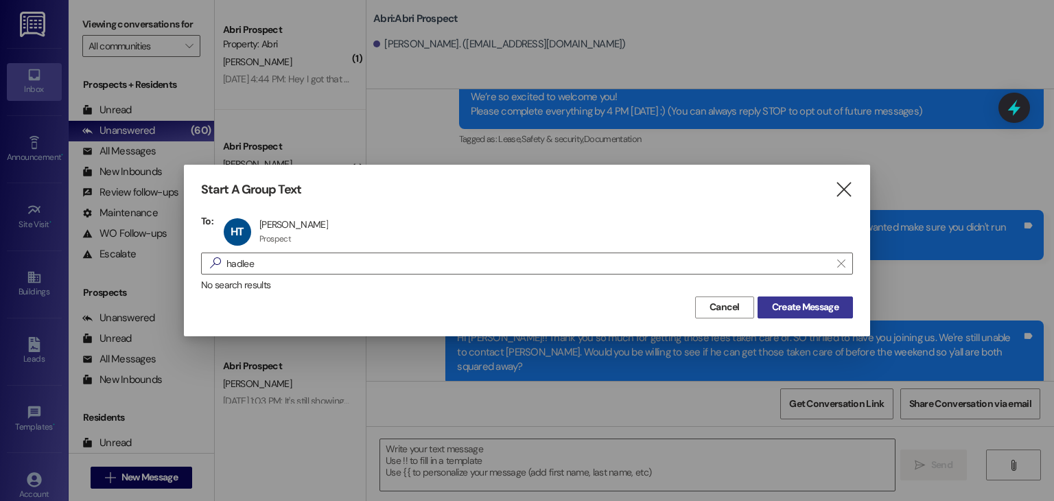
click at [788, 315] on button "Create Message" at bounding box center [804, 307] width 95 height 22
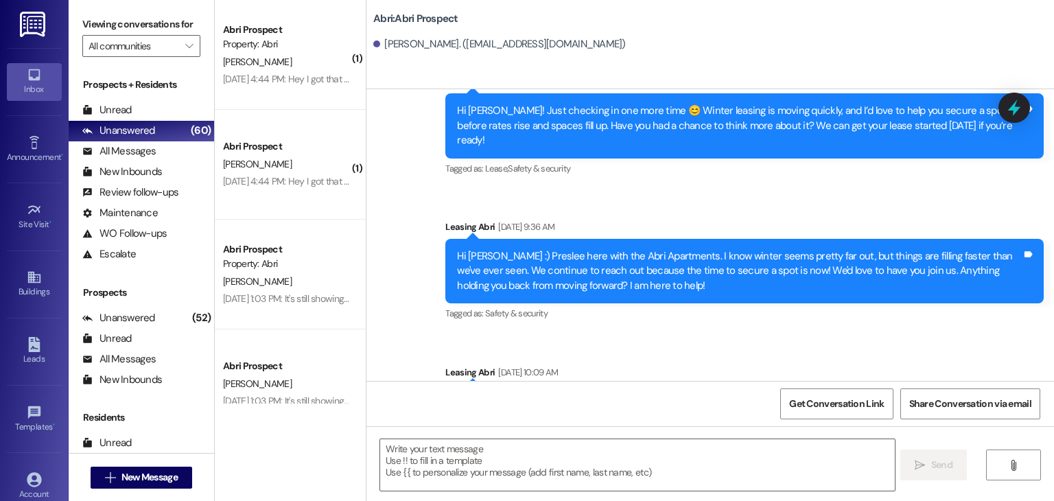
scroll to position [817, 0]
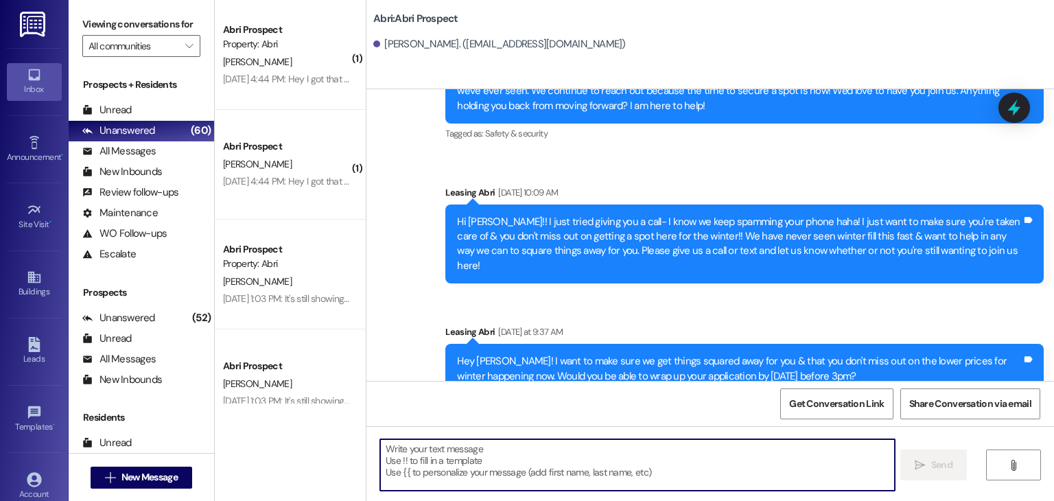
click at [425, 467] on textarea at bounding box center [637, 464] width 514 height 51
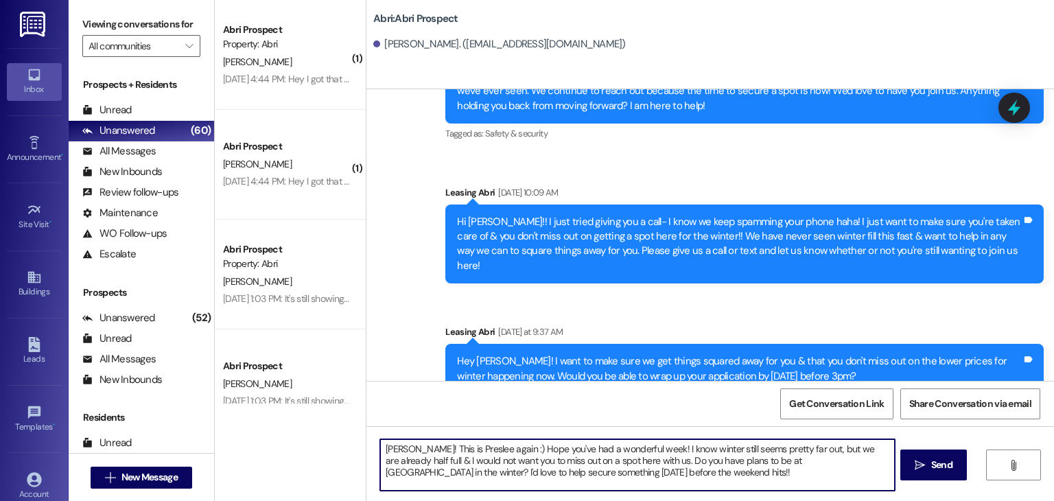
type textarea "[PERSON_NAME]! This is Preslee again :) Hope you've had a wonderful week! I kno…"
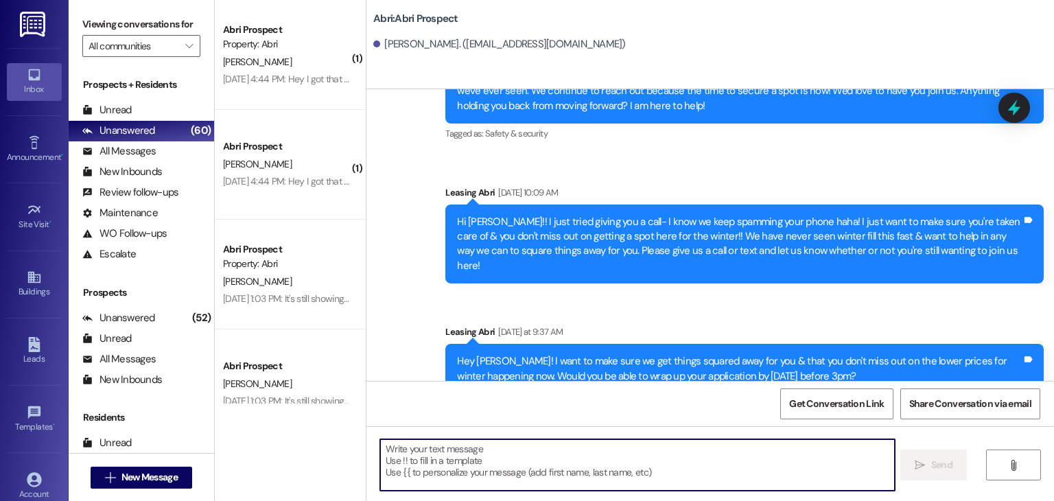
scroll to position [942, 0]
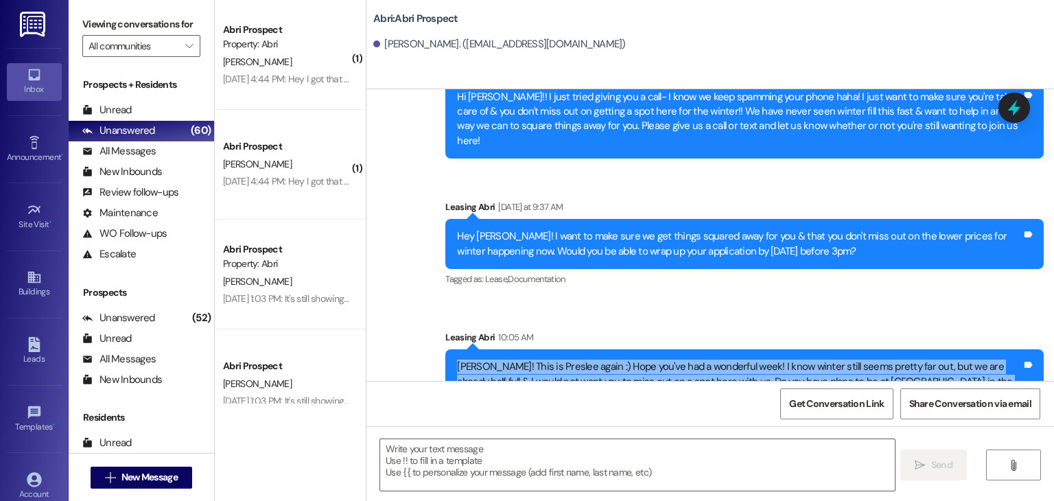
drag, startPoint x: 455, startPoint y: 324, endPoint x: 681, endPoint y: 403, distance: 239.8
click at [681, 403] on div "Sent via SMS Leasing Abri [DATE] 4:53 PM Hi [PERSON_NAME]! This is Preslee with…" at bounding box center [709, 339] width 687 height 501
copy div "[PERSON_NAME]! This is Preslee again :) Hope you've had a wonderful week! I kno…"
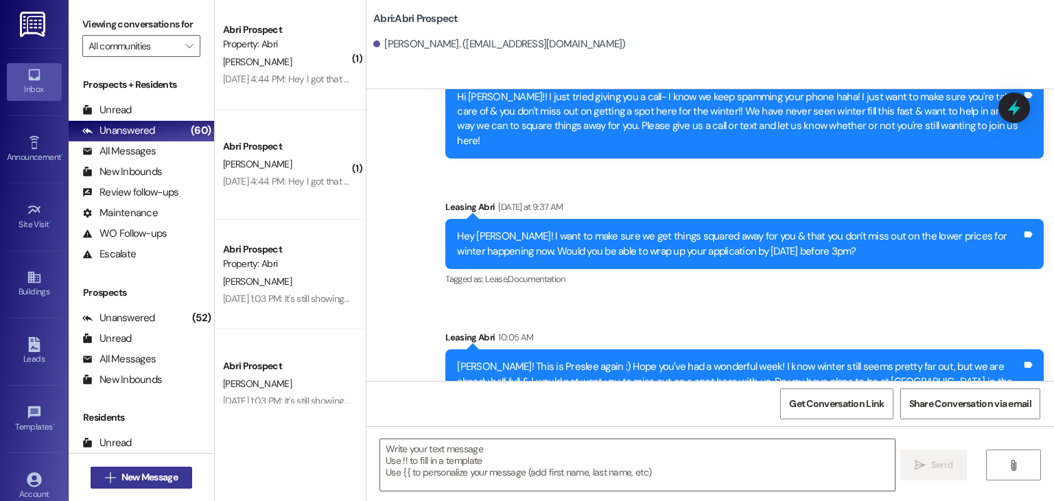
click at [128, 473] on span "New Message" at bounding box center [149, 477] width 56 height 14
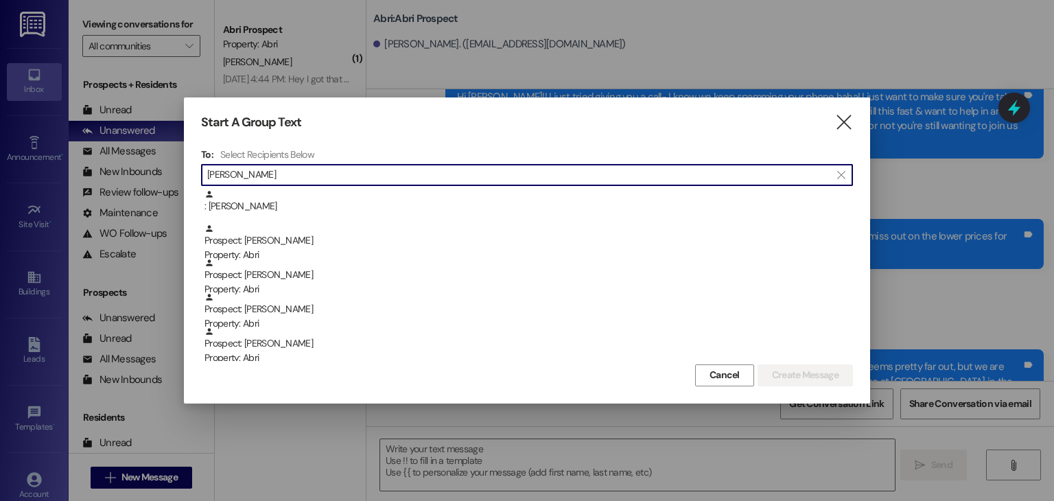
scroll to position [0, 0]
type input "e"
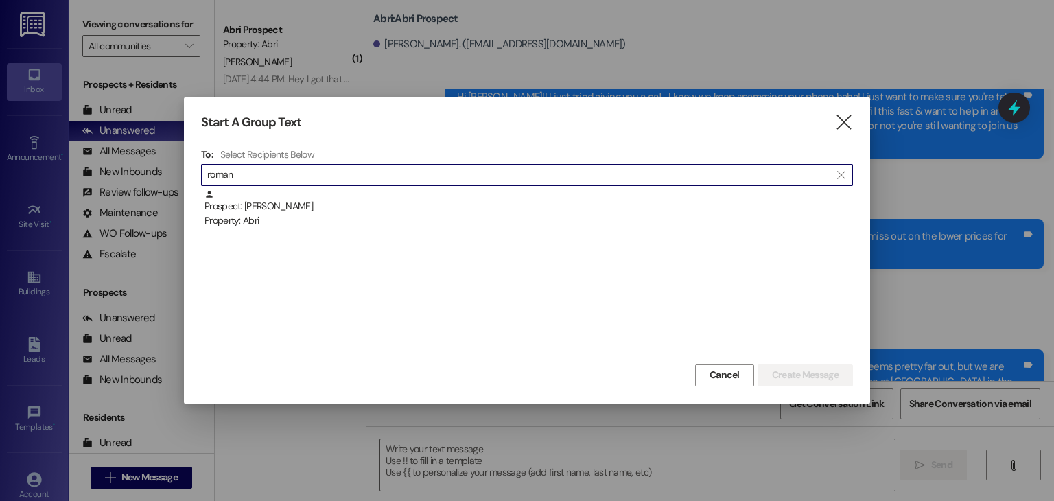
type input "roman"
click at [468, 234] on div "Prospect: [PERSON_NAME] Property: Abri" at bounding box center [527, 275] width 652 height 172
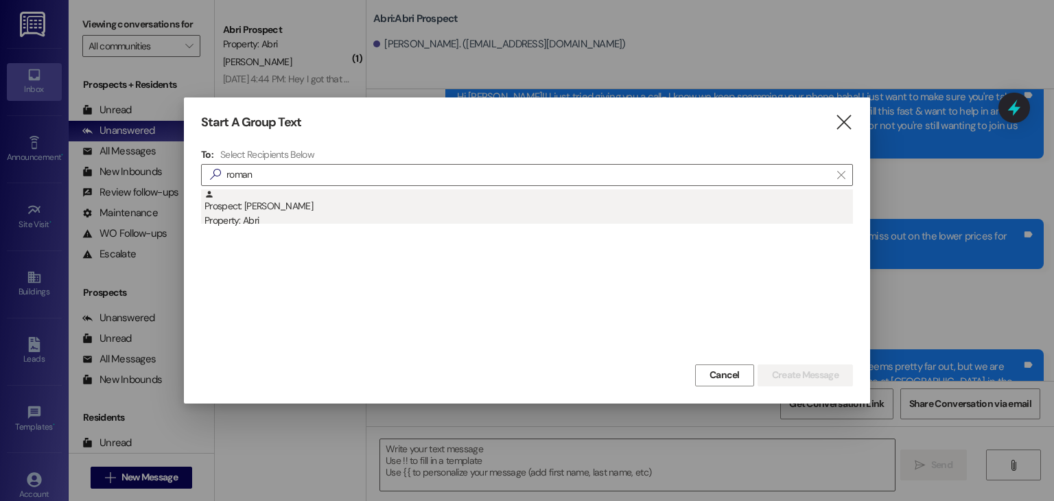
click at [469, 217] on div "Property: Abri" at bounding box center [528, 220] width 648 height 14
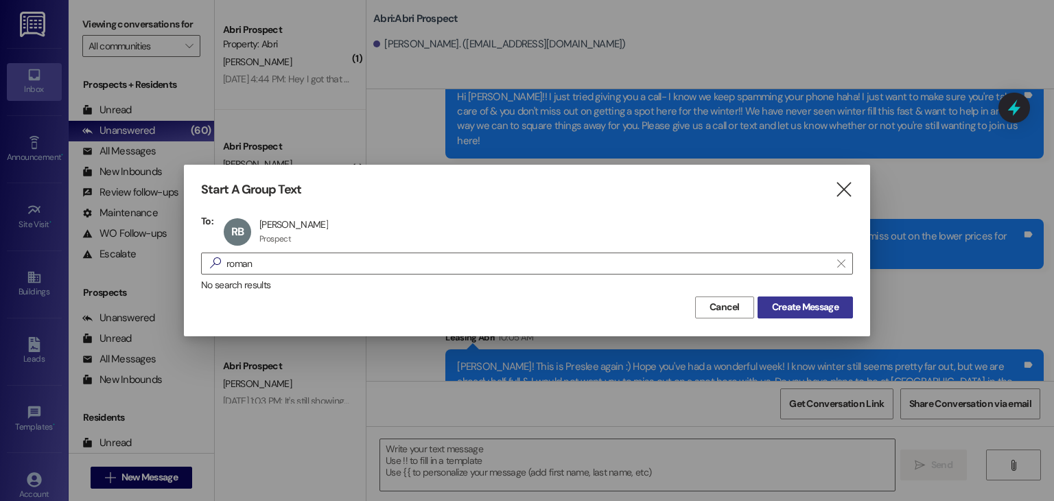
click at [797, 313] on span "Create Message" at bounding box center [805, 307] width 67 height 14
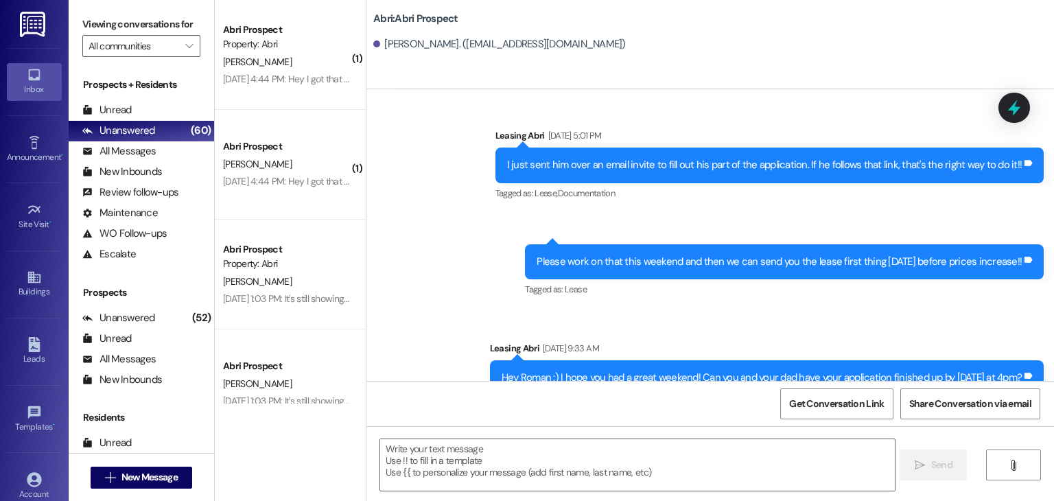
scroll to position [1498, 0]
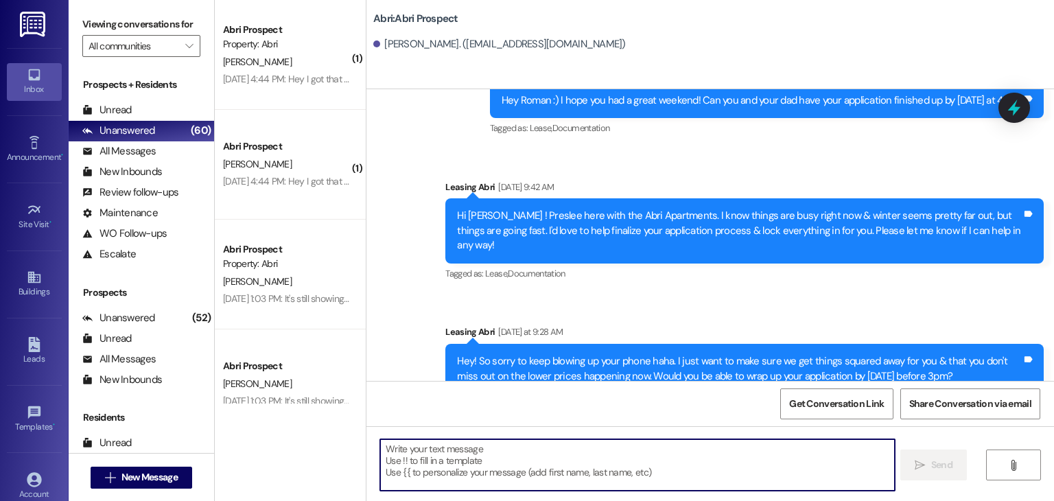
click at [519, 447] on textarea at bounding box center [637, 464] width 514 height 51
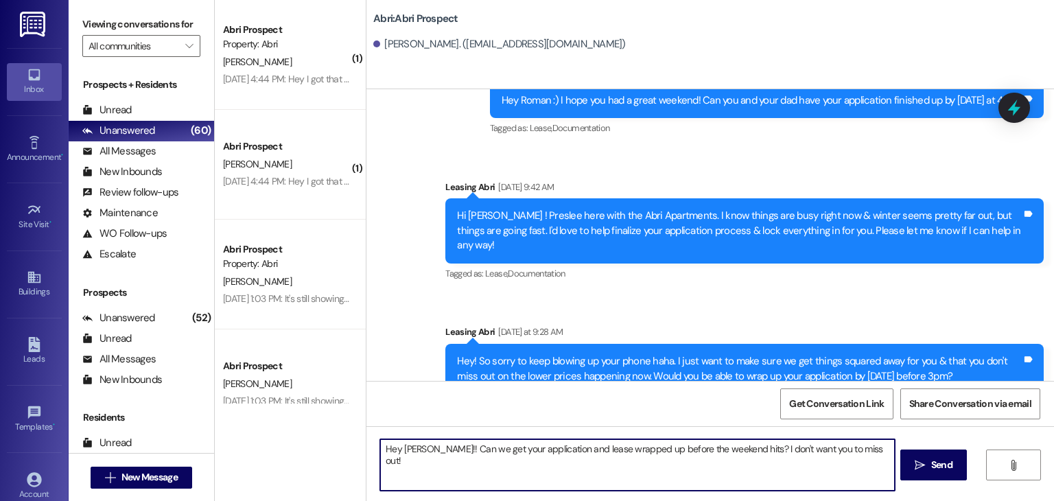
type textarea "Hey [PERSON_NAME]!! Can we get your application and lease wrapped up before the…"
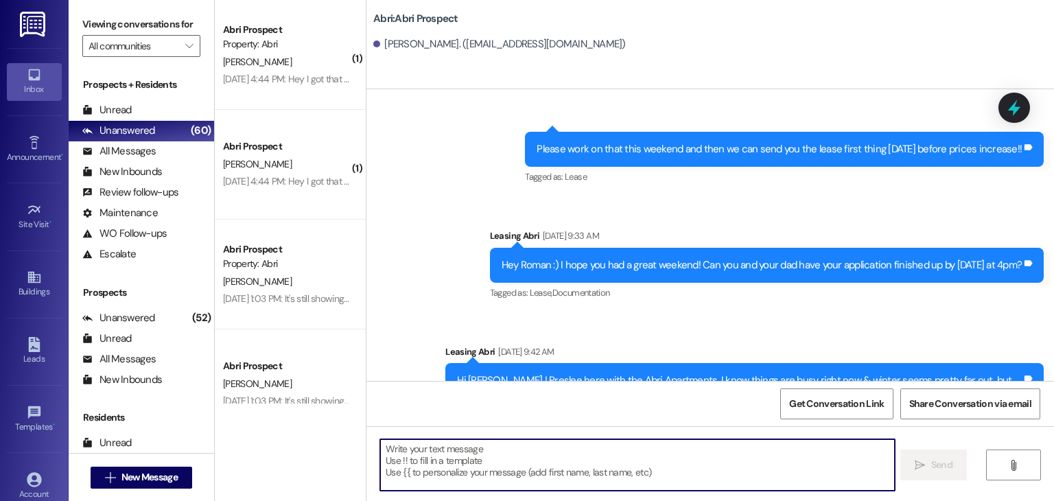
scroll to position [1594, 0]
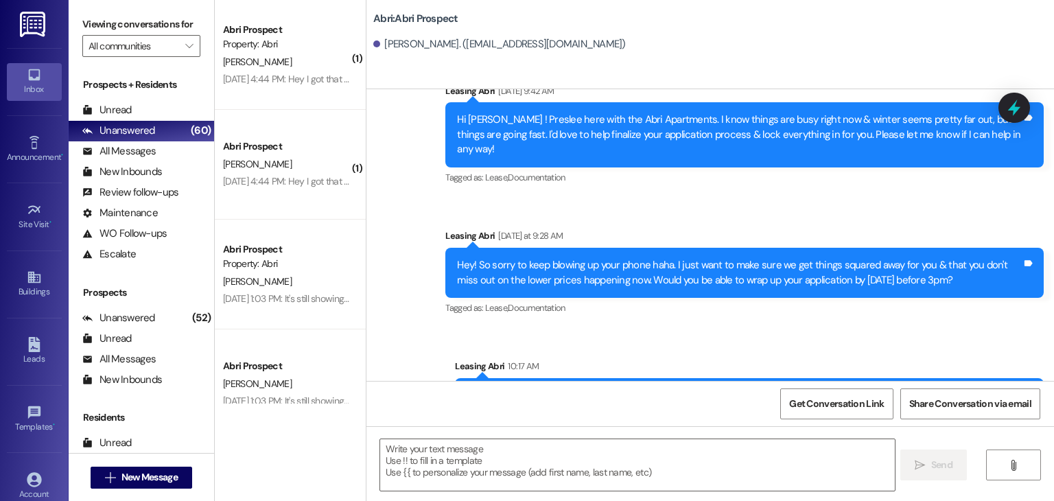
drag, startPoint x: 517, startPoint y: 351, endPoint x: 1042, endPoint y: 350, distance: 525.5
click at [1042, 350] on div "Sent via SMS Leasing Abri 10:17 AM Hey [PERSON_NAME]!! Can we get your applicat…" at bounding box center [749, 386] width 609 height 75
copy div "Hey [PERSON_NAME]!! Can we get your application and lease wrapped up before the…"
click at [161, 484] on button " New Message" at bounding box center [142, 478] width 102 height 22
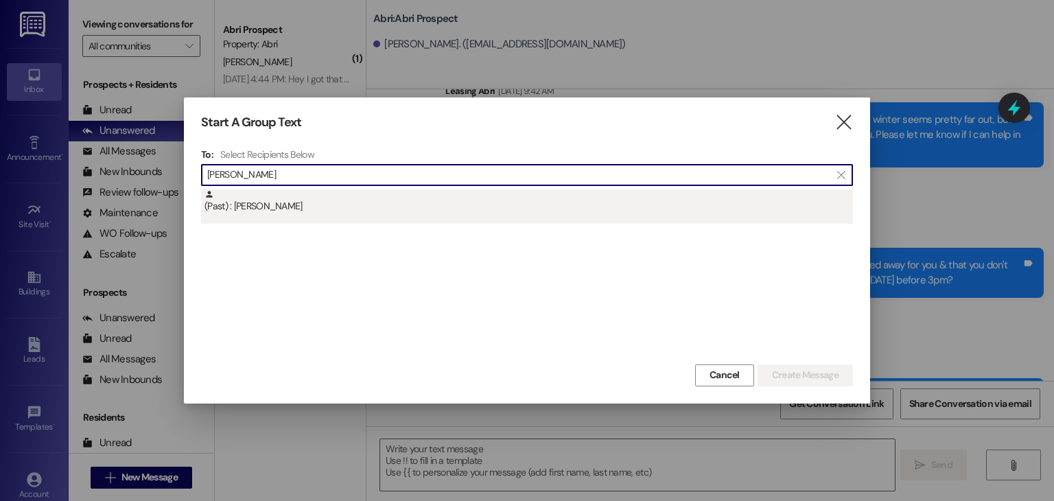
type input "[PERSON_NAME]"
click at [271, 215] on div "(Past) : [PERSON_NAME]" at bounding box center [527, 206] width 652 height 34
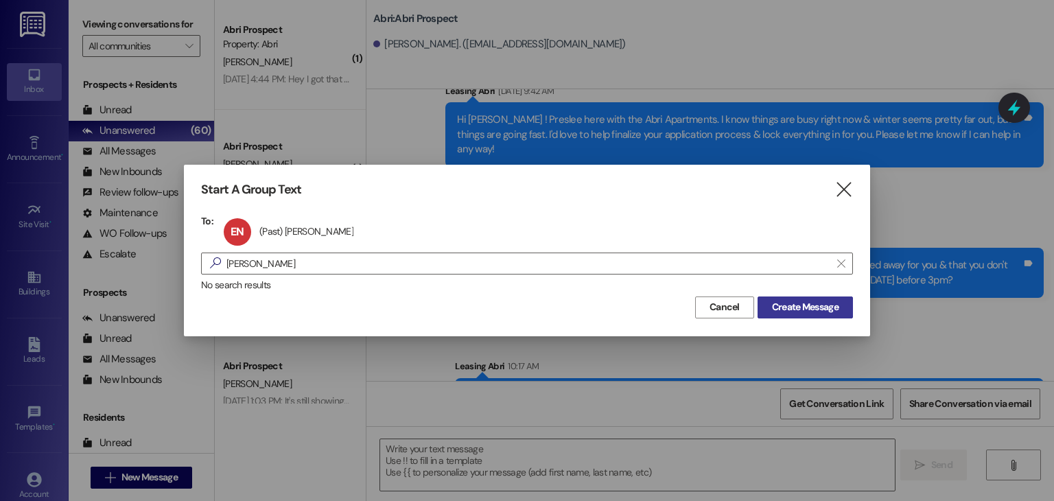
click at [775, 308] on span "Create Message" at bounding box center [805, 307] width 67 height 14
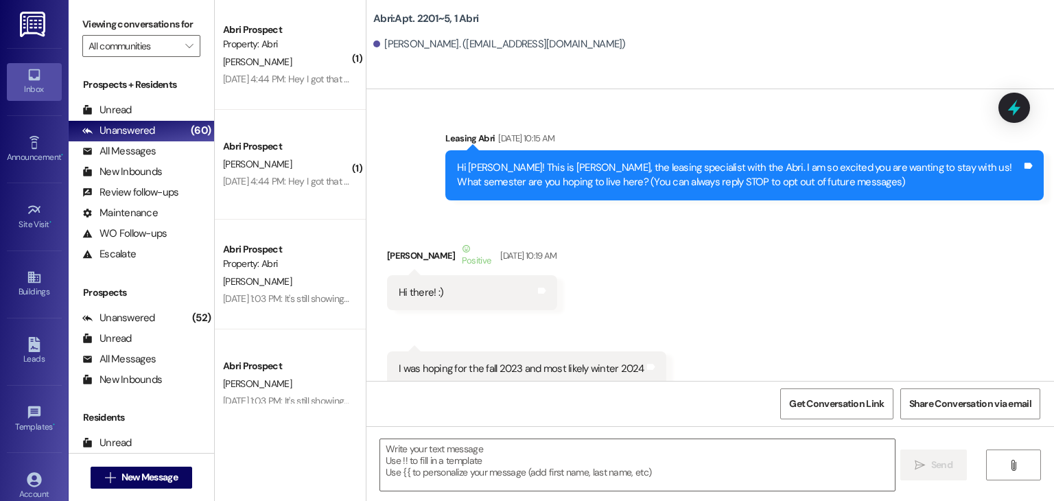
scroll to position [28338, 0]
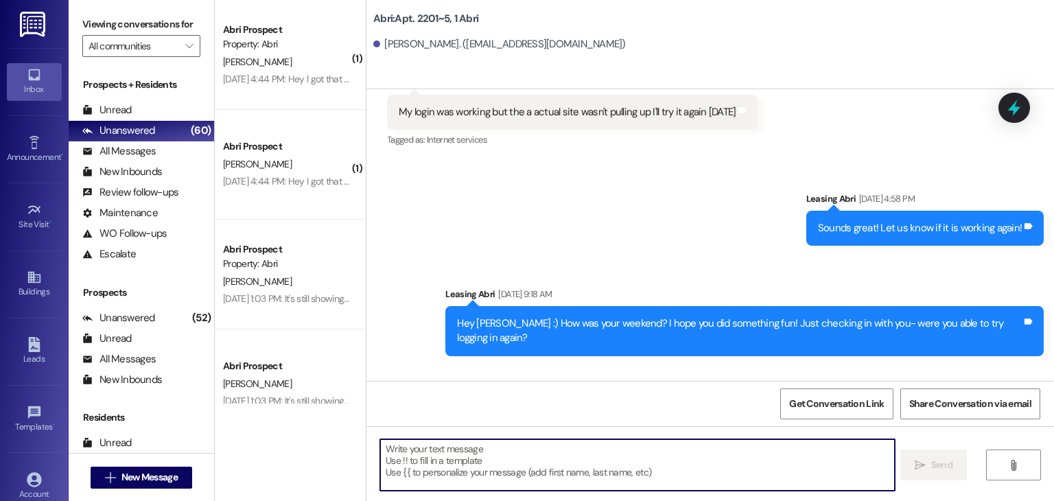
click at [506, 453] on textarea at bounding box center [637, 464] width 514 height 51
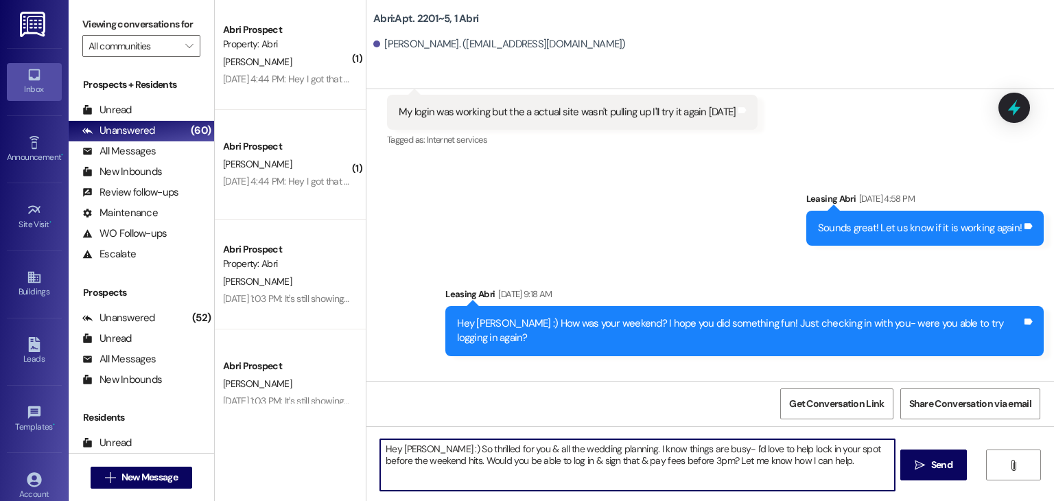
type textarea "Hey [PERSON_NAME] :) So thrilled for you & all the wedding planning. I know thi…"
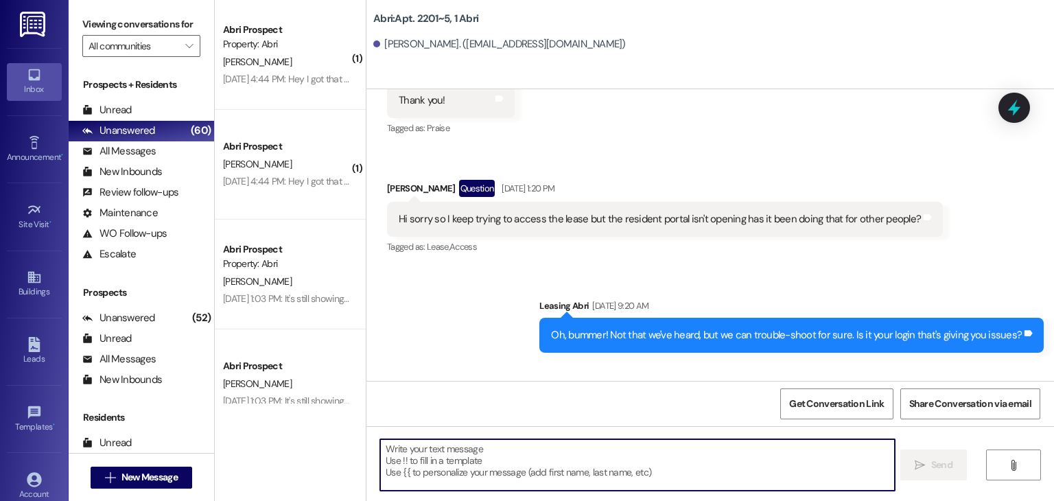
scroll to position [28449, 0]
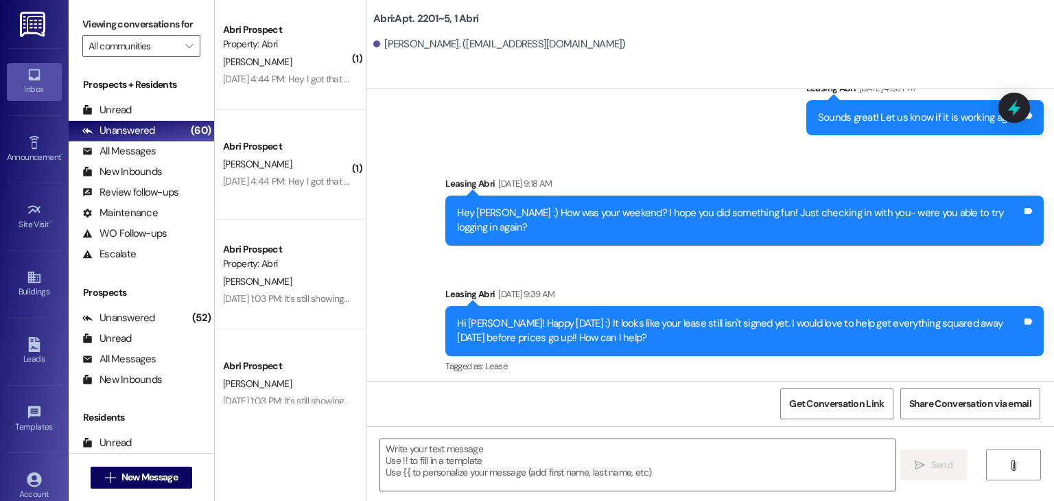
drag, startPoint x: 450, startPoint y: 333, endPoint x: 915, endPoint y: 365, distance: 466.3
click at [915, 436] on div "Hey [PERSON_NAME] :) So thrilled for you & all the wedding planning. I know thi…" at bounding box center [744, 461] width 598 height 50
copy div "Hey [PERSON_NAME] :) So thrilled for you & all the wedding planning. I know thi…"
click at [445, 276] on div "Sent via SMS Leasing Abri [DATE] 9:39 AM Hi [PERSON_NAME]! Happy [DATE] :) It l…" at bounding box center [744, 331] width 619 height 110
